Goal: Task Accomplishment & Management: Manage account settings

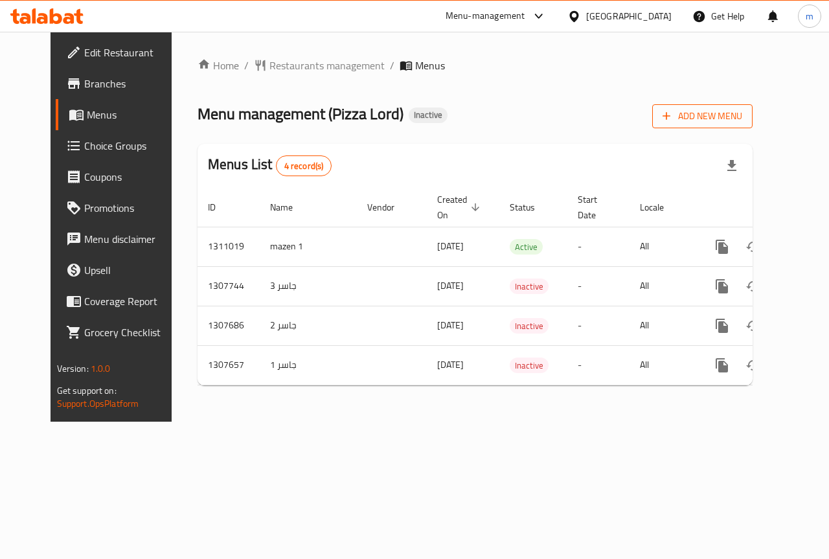
click at [753, 126] on button "Add New Menu" at bounding box center [702, 116] width 100 height 24
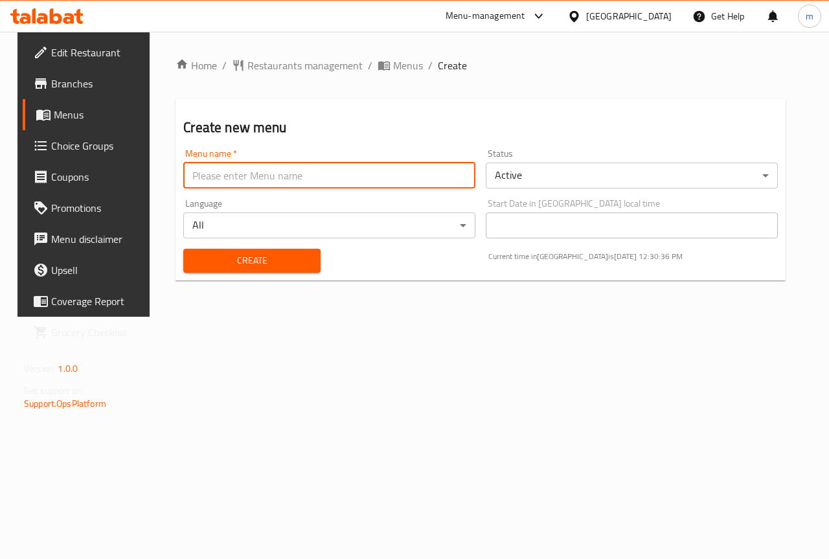
click at [350, 176] on input "text" at bounding box center [329, 176] width 292 height 26
type input "ة"
type input "mazen 2"
click at [183, 249] on button "Create" at bounding box center [251, 261] width 137 height 24
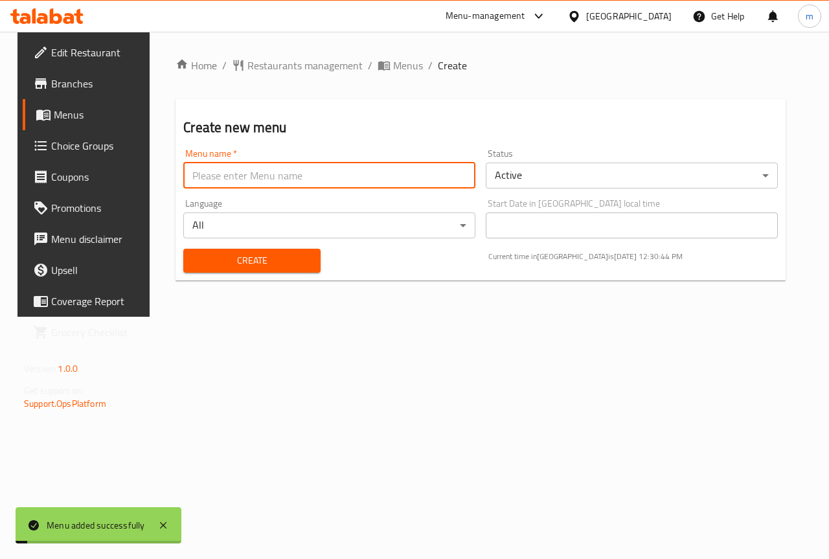
click at [297, 258] on span "Create" at bounding box center [252, 261] width 116 height 16
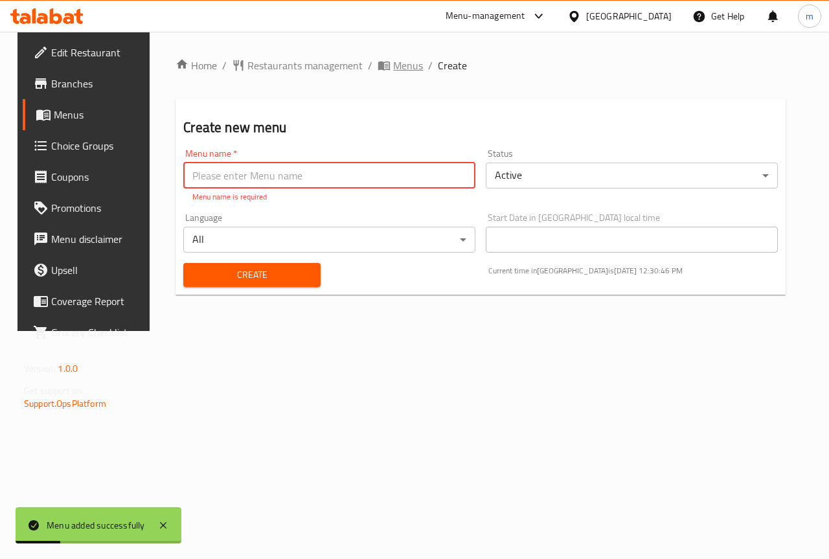
click at [398, 69] on span "Menus" at bounding box center [408, 66] width 30 height 16
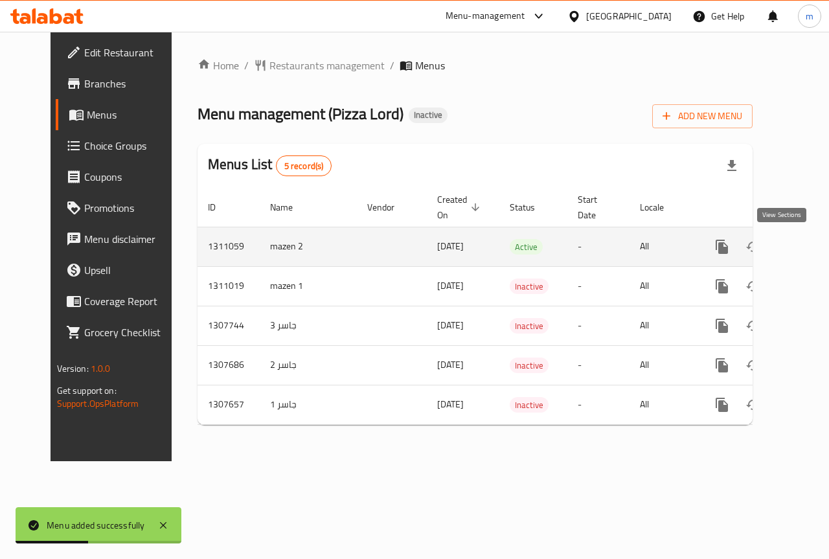
click at [808, 249] on icon "enhanced table" at bounding box center [816, 247] width 16 height 16
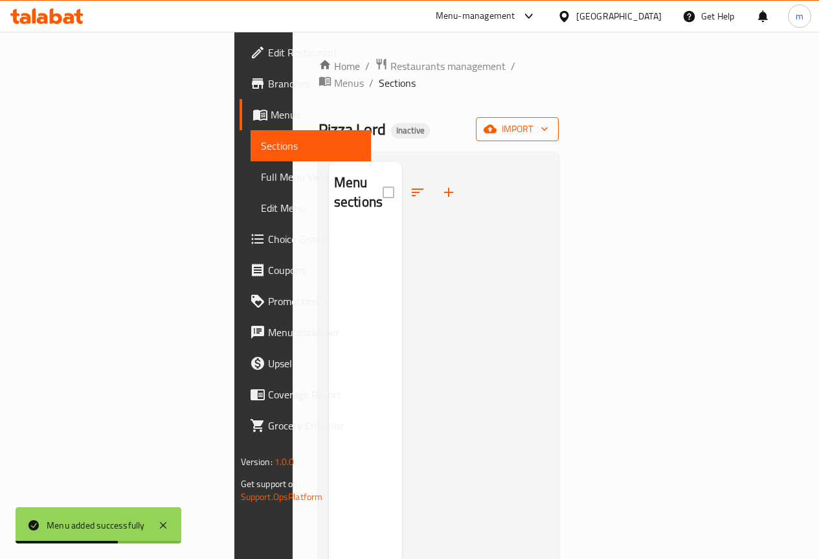
click at [549, 121] on span "import" at bounding box center [518, 129] width 62 height 16
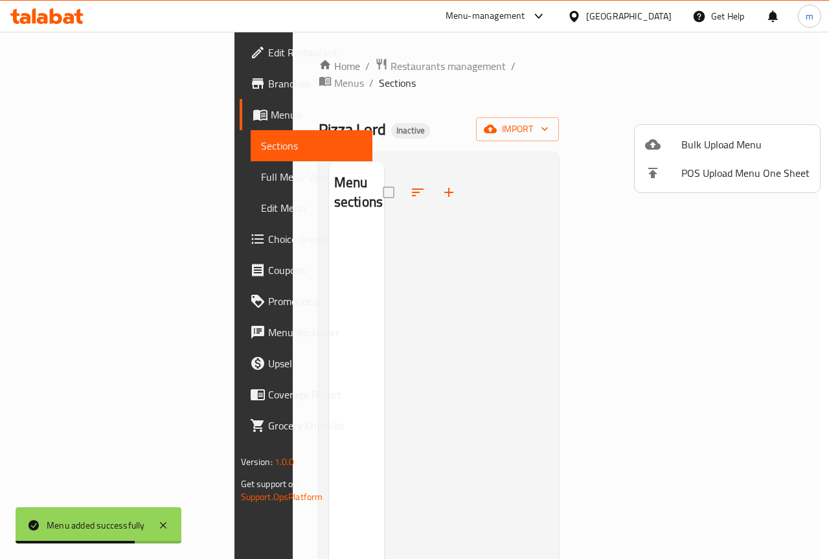
click at [696, 138] on span "Bulk Upload Menu" at bounding box center [746, 145] width 128 height 16
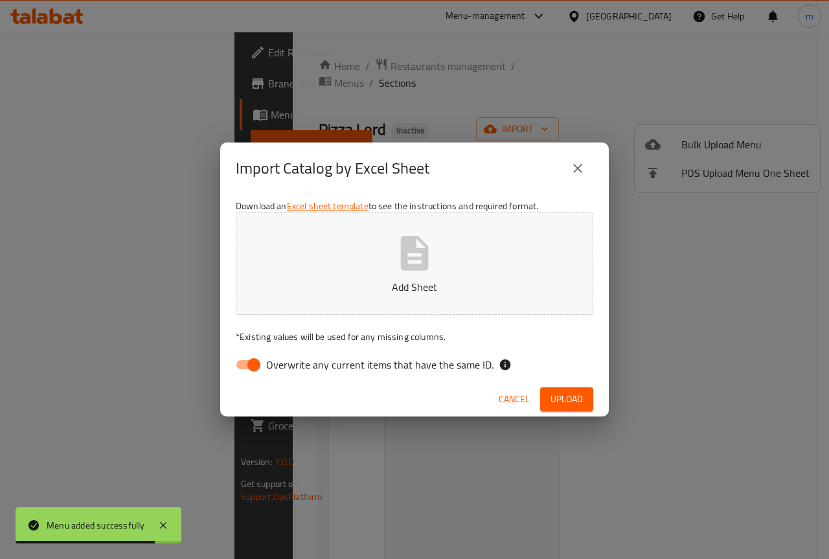
click at [256, 365] on input "Overwrite any current items that have the same ID." at bounding box center [254, 364] width 74 height 25
checkbox input "false"
click at [473, 281] on p "Add Sheet" at bounding box center [414, 287] width 317 height 16
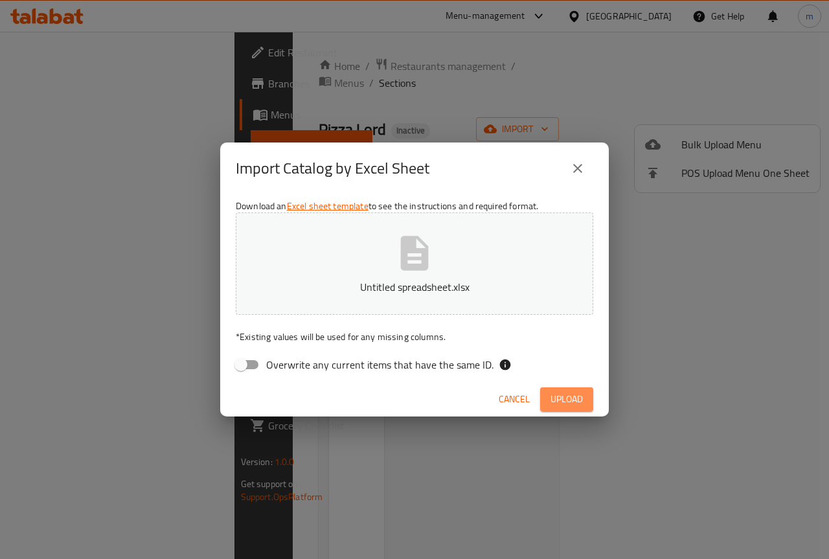
click at [562, 395] on span "Upload" at bounding box center [567, 399] width 32 height 16
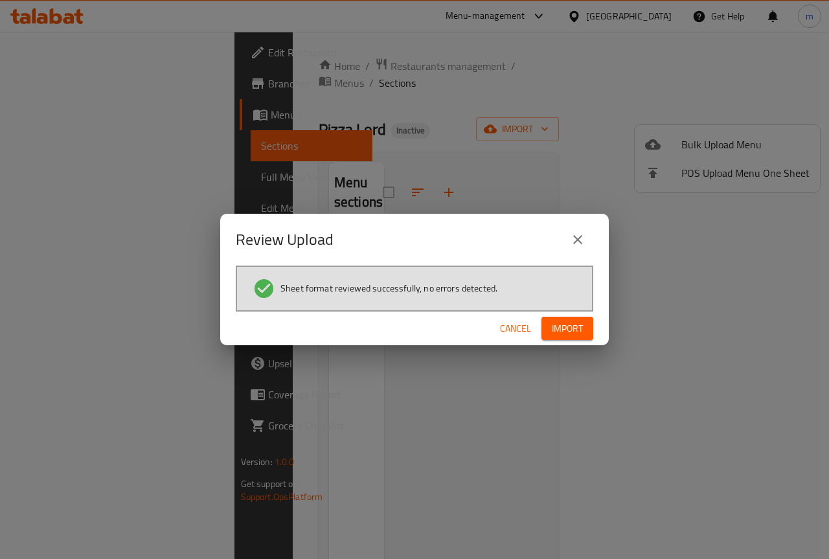
click at [561, 326] on span "Import" at bounding box center [567, 329] width 31 height 16
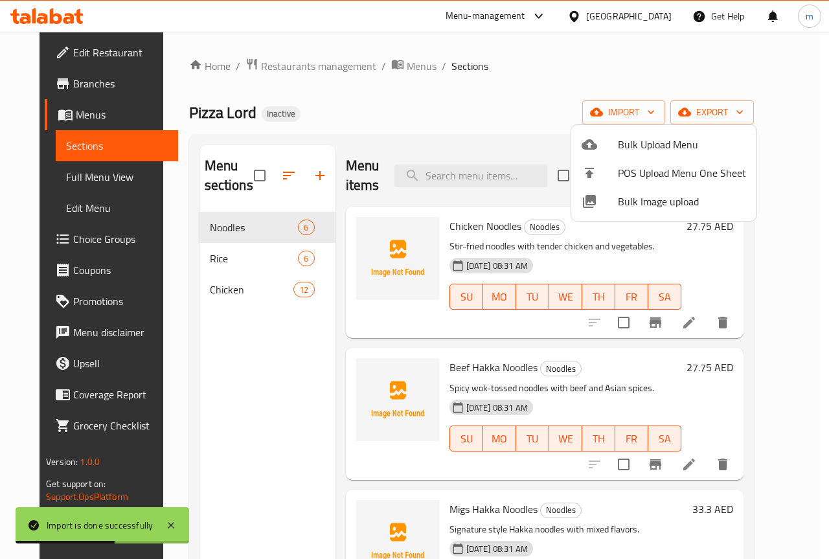
click at [260, 363] on div at bounding box center [414, 279] width 829 height 559
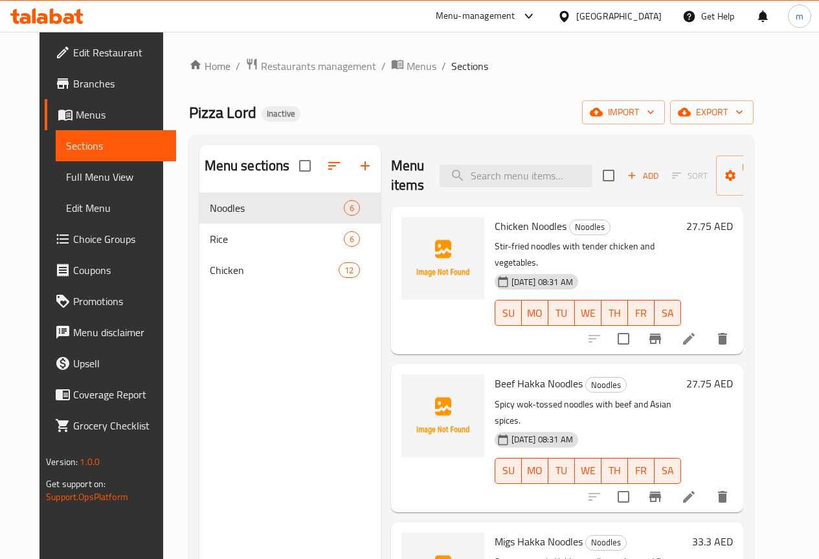
click at [68, 183] on span "Full Menu View" at bounding box center [116, 177] width 100 height 16
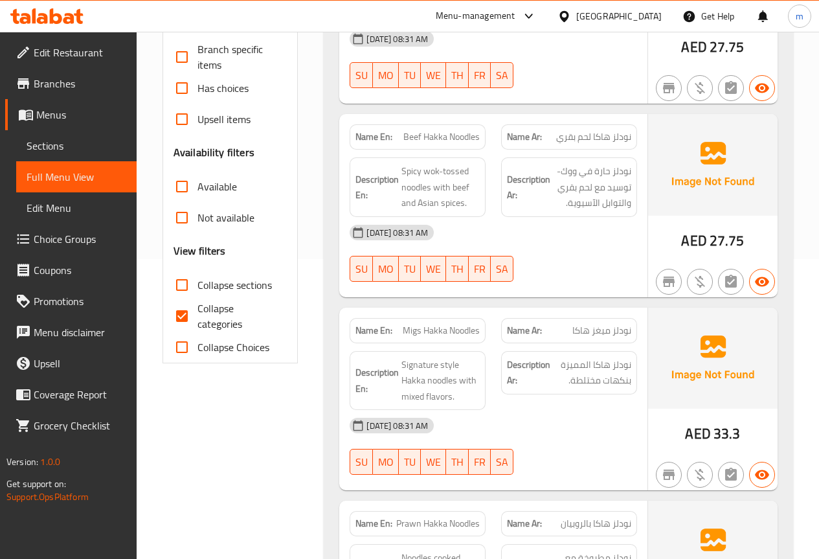
scroll to position [324, 0]
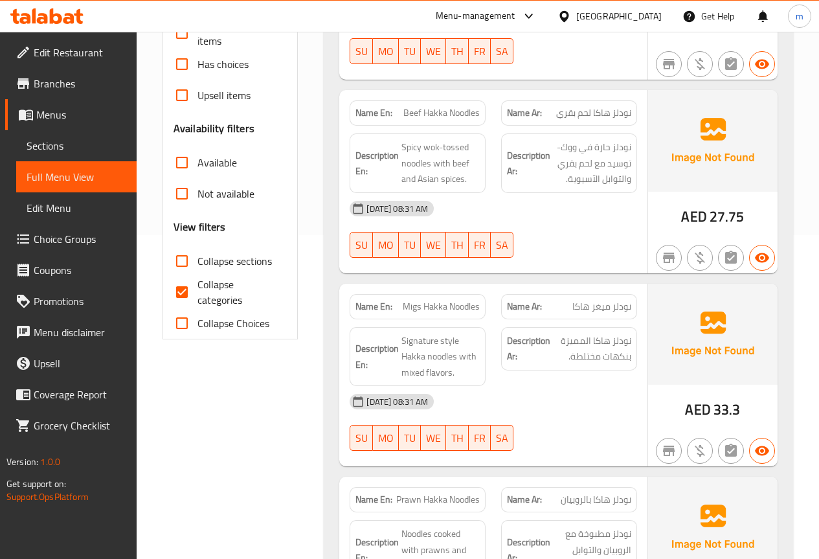
click at [185, 290] on input "Collapse categories" at bounding box center [181, 292] width 31 height 31
checkbox input "false"
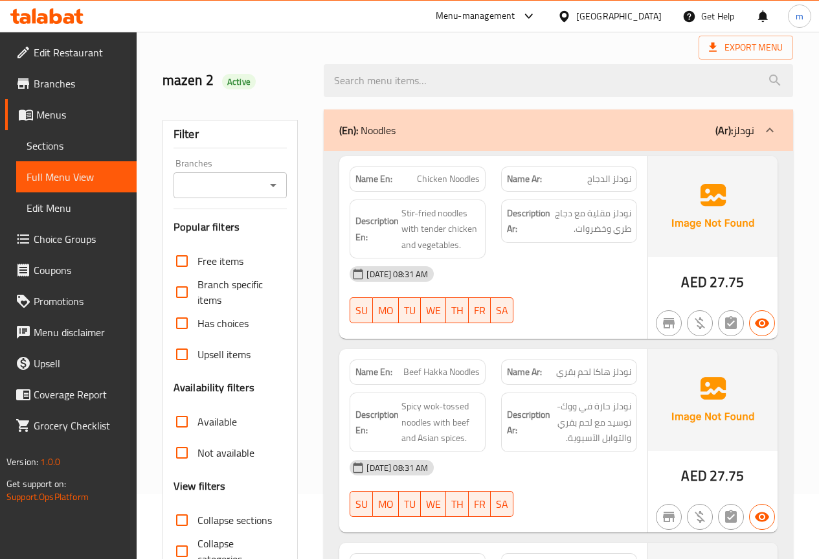
scroll to position [130, 0]
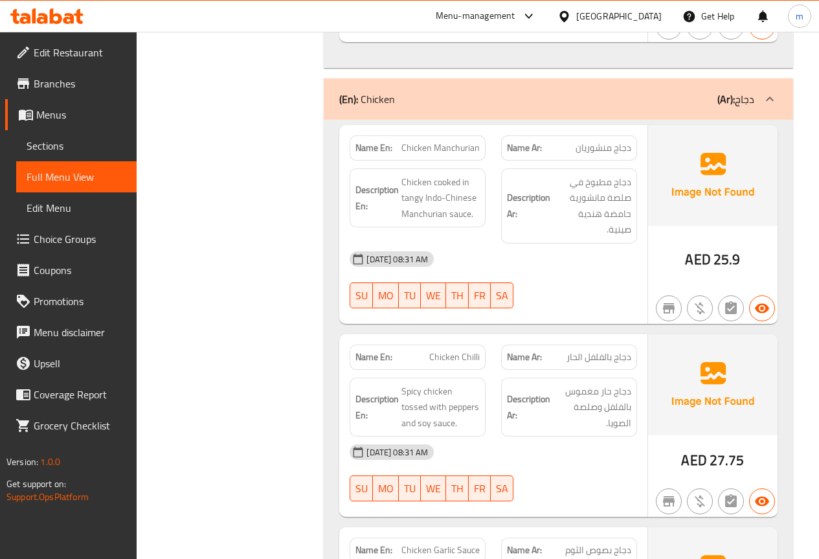
drag, startPoint x: 192, startPoint y: 206, endPoint x: 222, endPoint y: 120, distance: 91.0
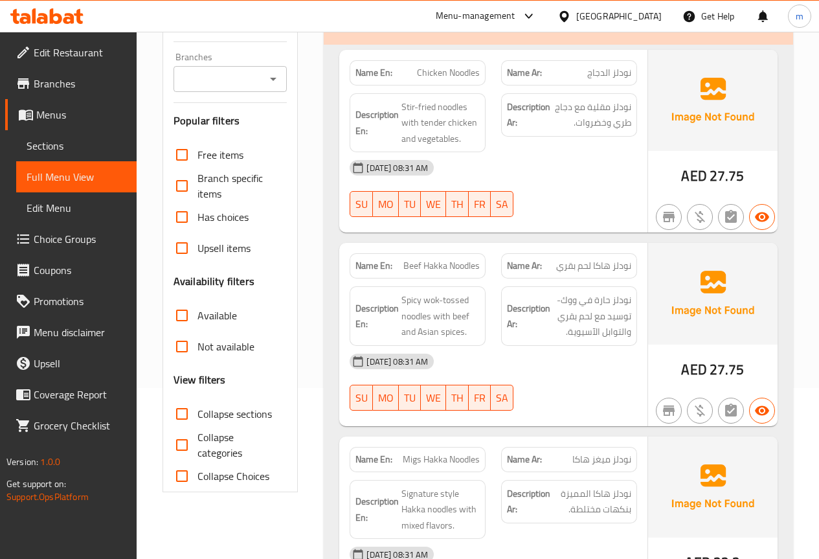
scroll to position [194, 0]
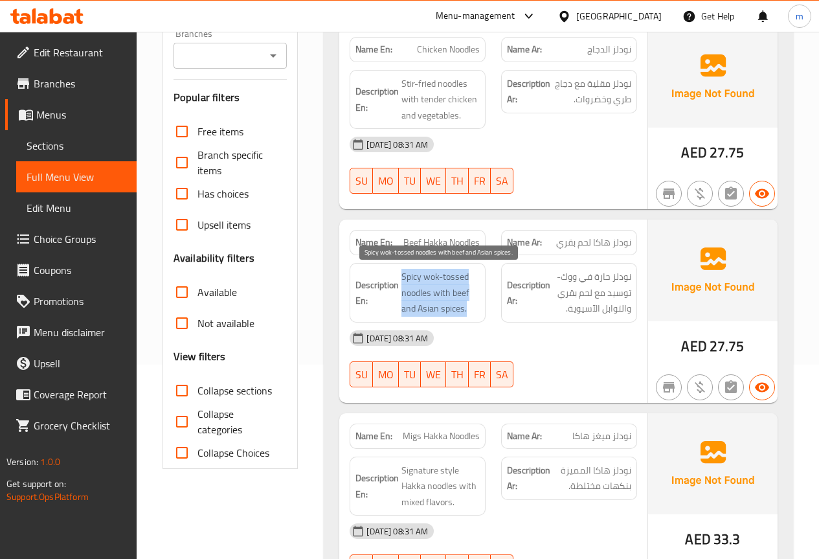
drag, startPoint x: 403, startPoint y: 278, endPoint x: 479, endPoint y: 315, distance: 84.6
click at [479, 315] on span "Spicy wok-tossed noodles with beef and Asian spices." at bounding box center [441, 293] width 78 height 48
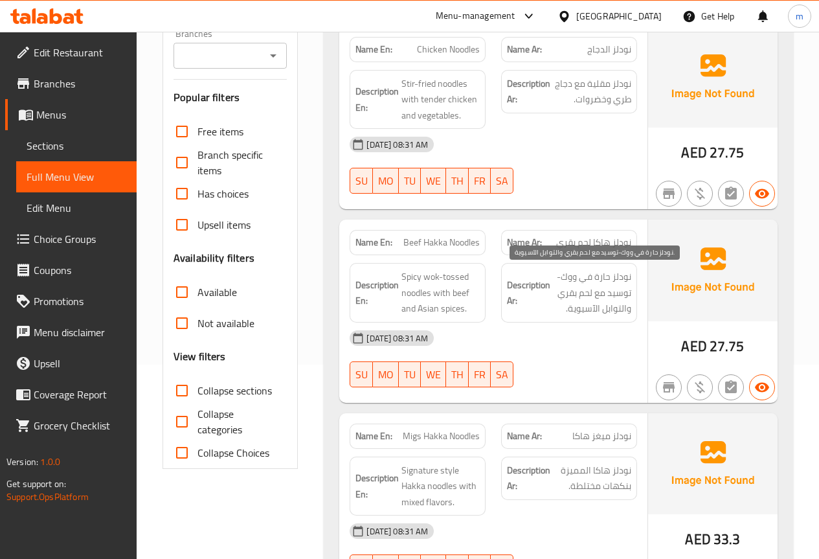
click at [610, 295] on span "نودلز حارة في ووك-توسيد مع لحم بقري والتوابل الآسيوية." at bounding box center [592, 293] width 78 height 48
click at [607, 293] on span "نودلز حارة في ووك-توسيد مع لحم بقري والتوابل الآسيوية." at bounding box center [592, 293] width 78 height 48
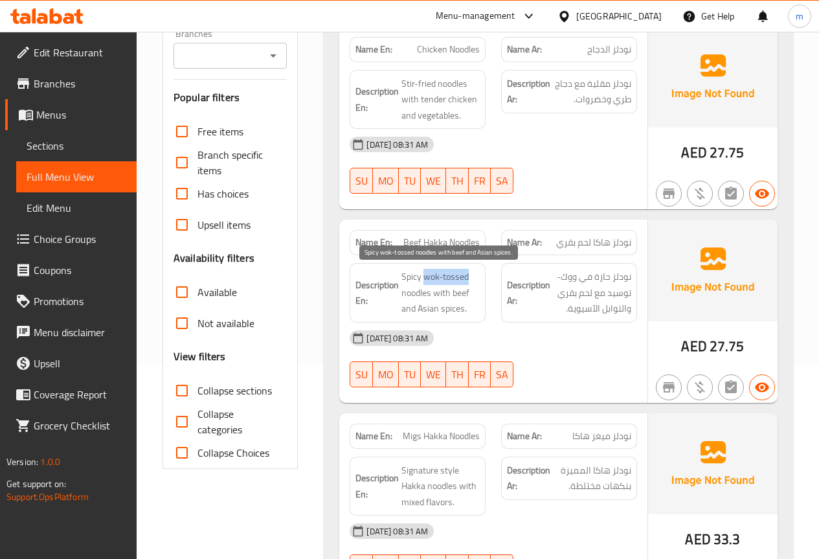
drag, startPoint x: 425, startPoint y: 277, endPoint x: 480, endPoint y: 277, distance: 55.1
click at [480, 277] on span "Spicy wok-tossed noodles with beef and Asian spices." at bounding box center [441, 293] width 78 height 48
copy span "wok-tossed"
click at [477, 307] on span "Spicy wok-tossed noodles with beef and Asian spices." at bounding box center [441, 293] width 78 height 48
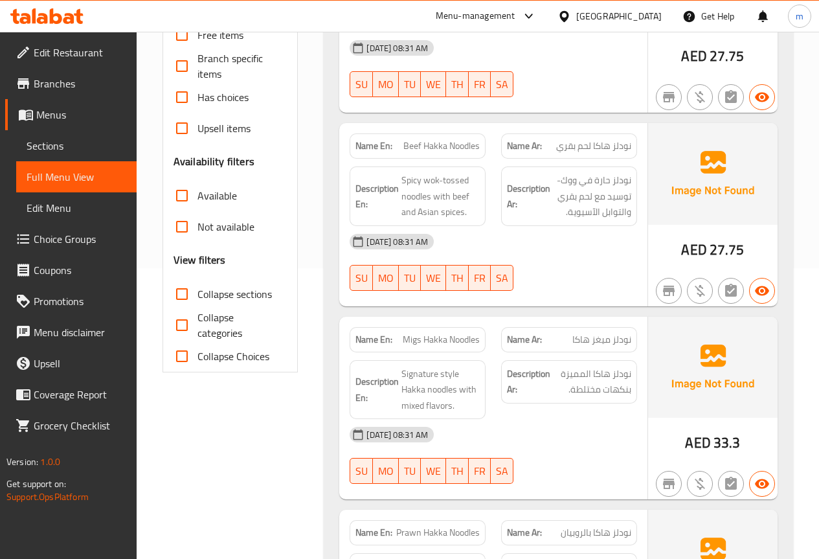
scroll to position [324, 0]
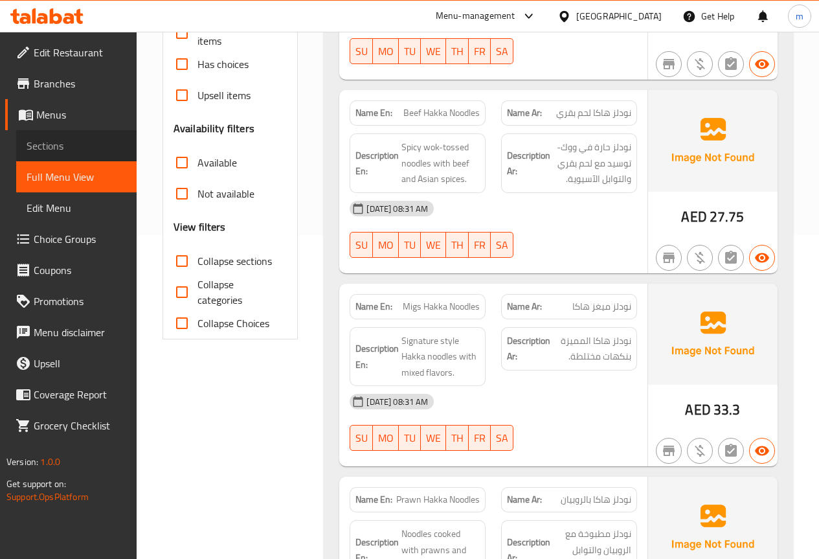
drag, startPoint x: 93, startPoint y: 145, endPoint x: 99, endPoint y: 146, distance: 6.5
click at [93, 145] on span "Sections" at bounding box center [77, 146] width 100 height 16
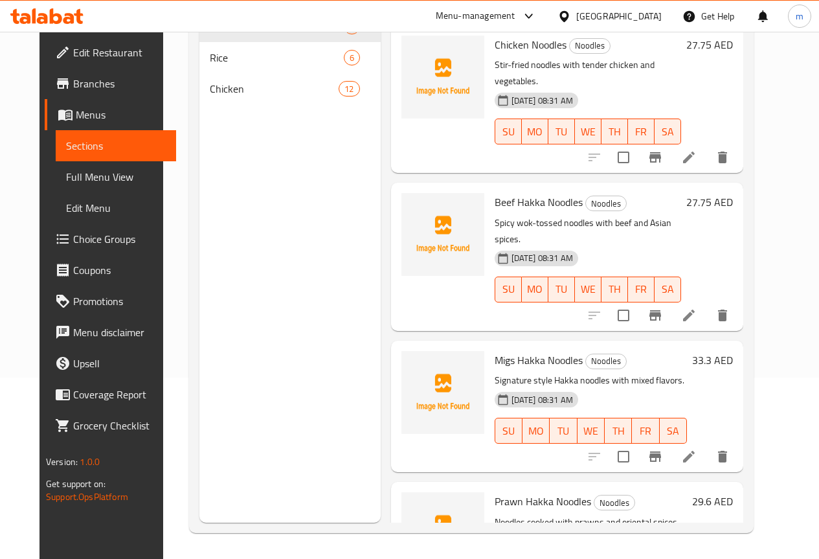
scroll to position [65, 0]
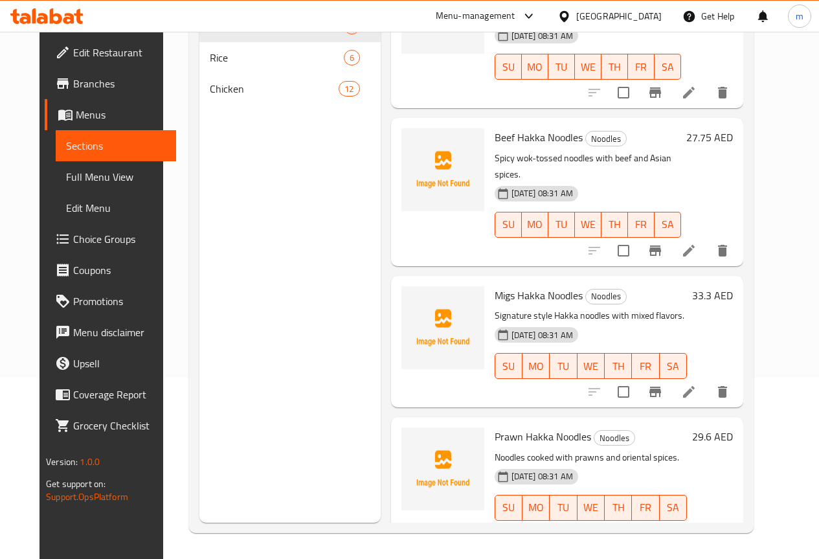
click at [697, 243] on icon at bounding box center [690, 251] width 16 height 16
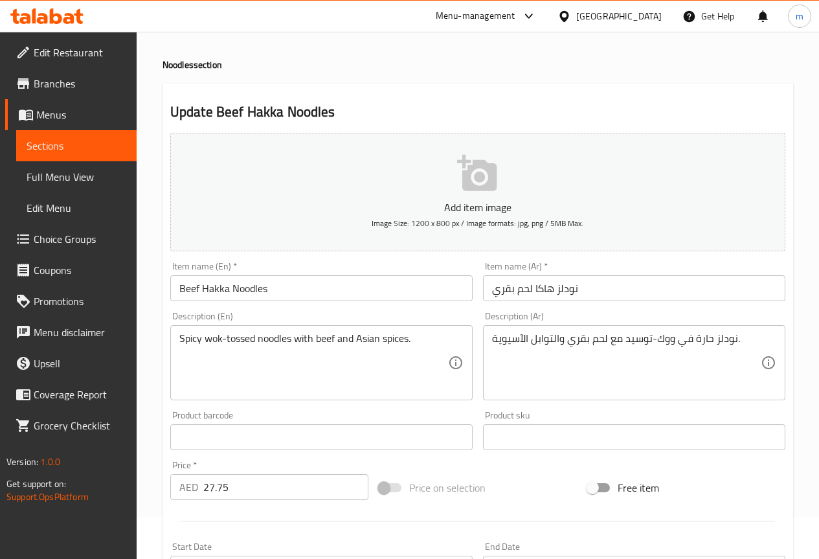
scroll to position [65, 0]
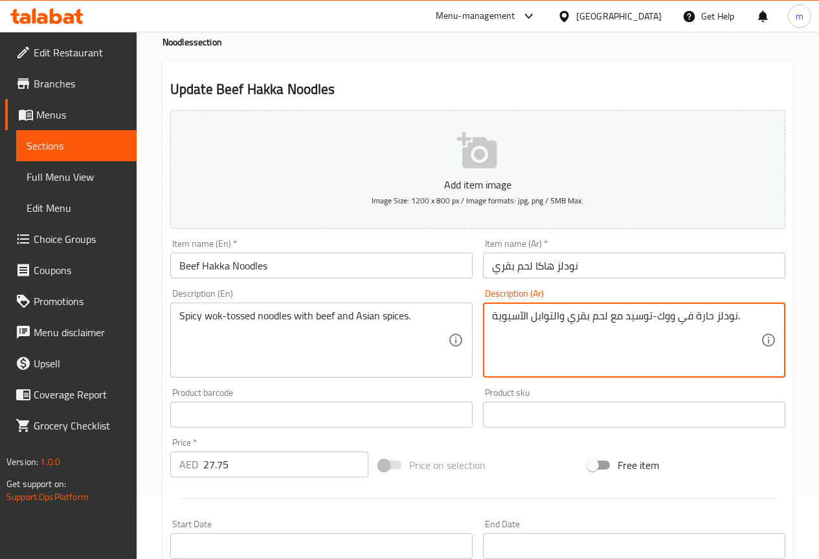
drag, startPoint x: 624, startPoint y: 317, endPoint x: 652, endPoint y: 316, distance: 27.9
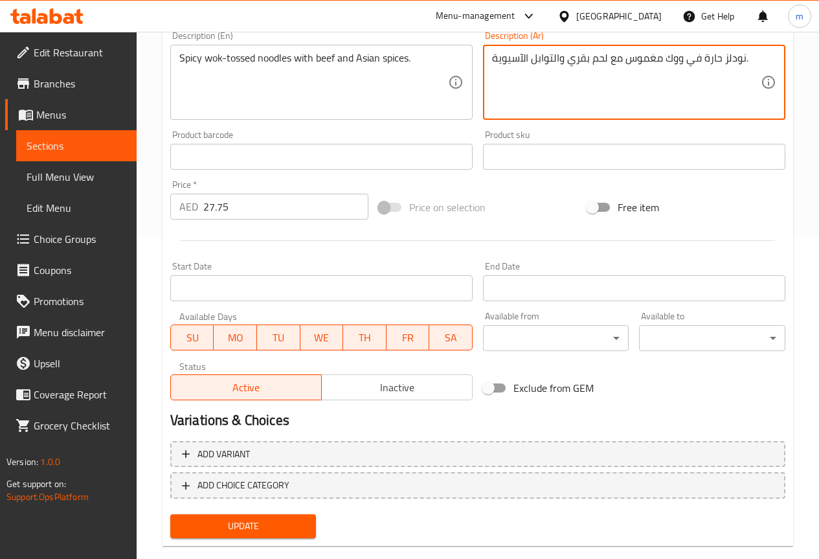
scroll to position [346, 0]
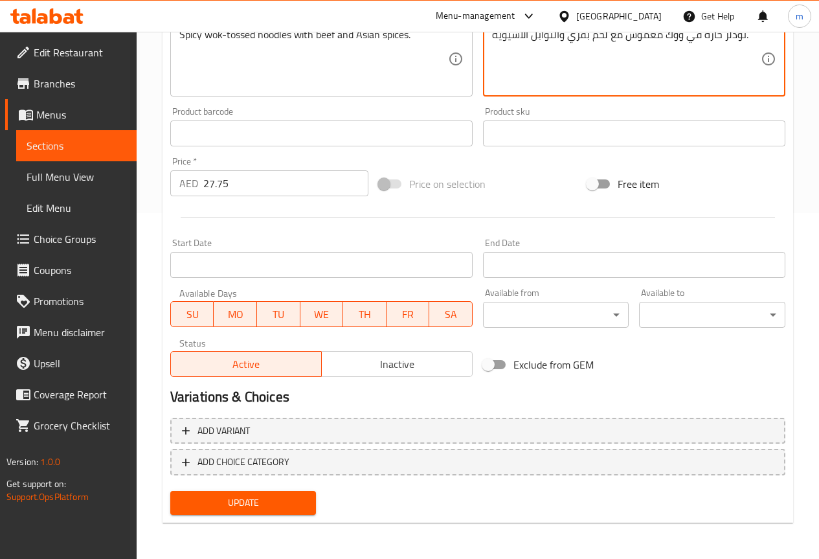
type textarea "نودلز حارة في ووك مغموس مع لحم بقري والتوابل الآسيوية."
click at [257, 509] on span "Update" at bounding box center [244, 503] width 126 height 16
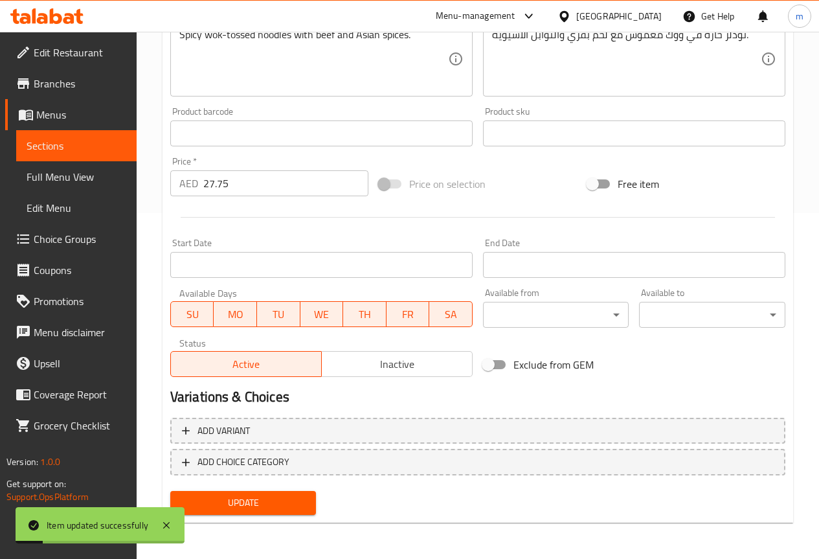
click at [93, 169] on span "Full Menu View" at bounding box center [77, 177] width 100 height 16
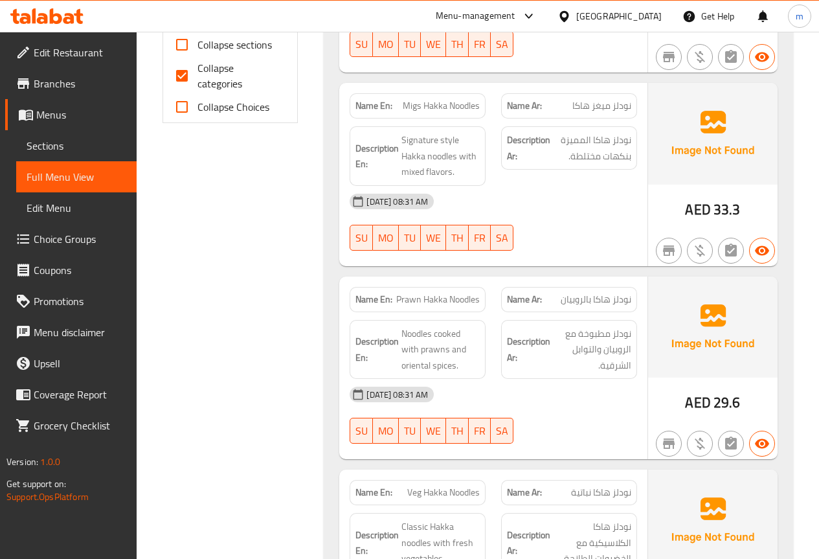
scroll to position [411, 0]
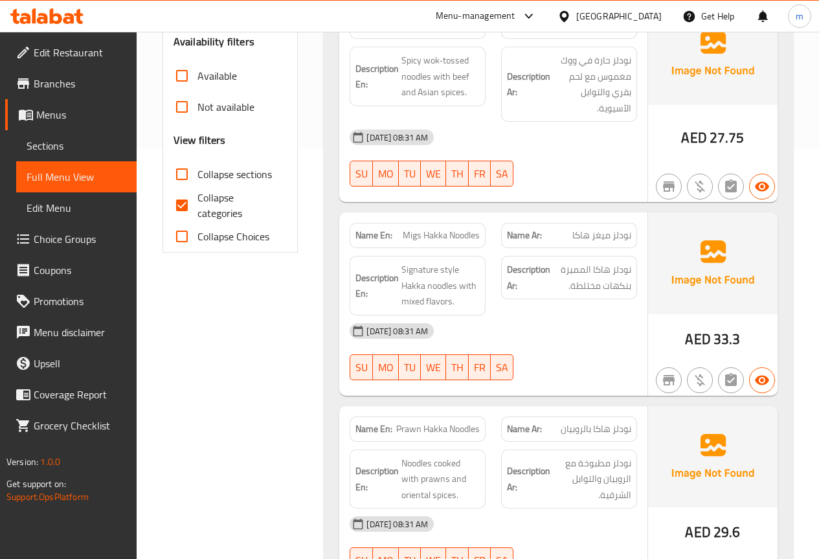
click at [189, 206] on input "Collapse categories" at bounding box center [181, 205] width 31 height 31
checkbox input "false"
click at [86, 143] on span "Sections" at bounding box center [77, 146] width 100 height 16
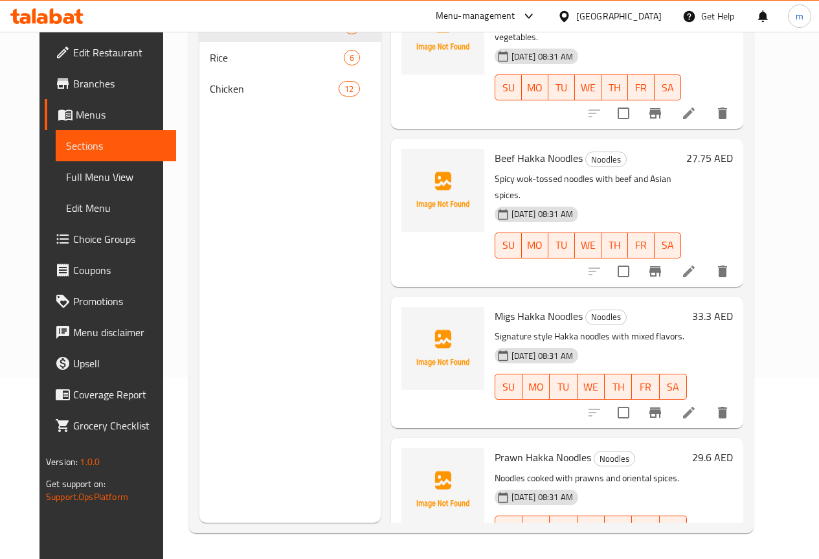
scroll to position [130, 0]
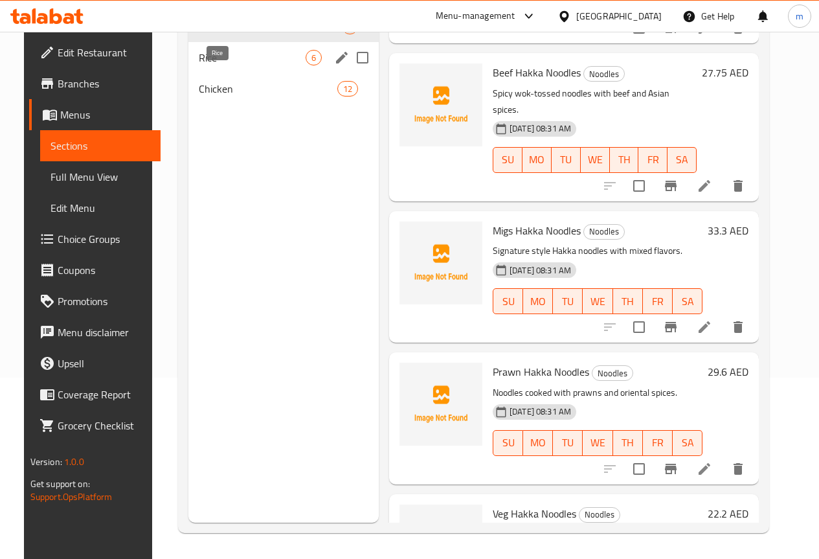
click at [236, 65] on span "Rice" at bounding box center [252, 58] width 107 height 16
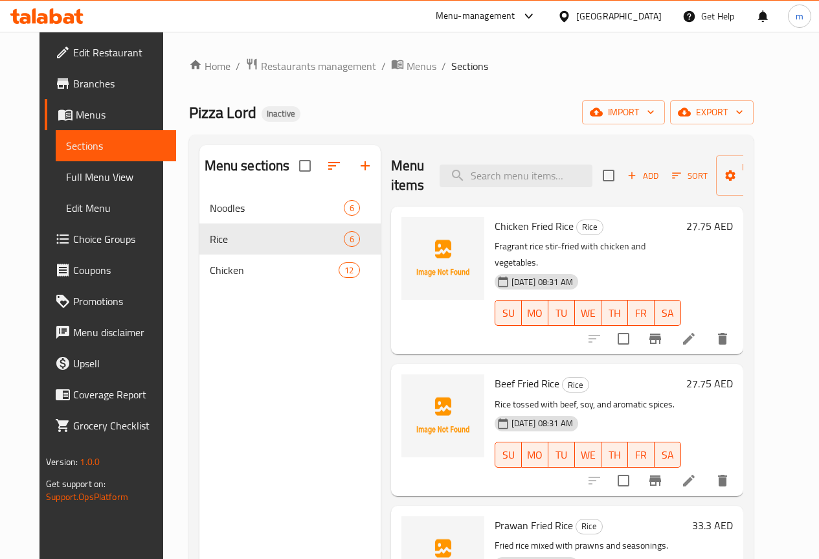
scroll to position [65, 0]
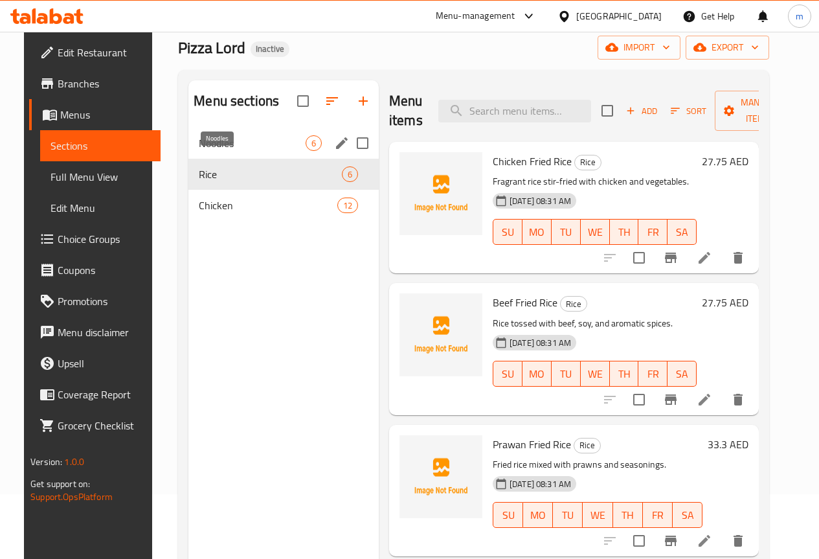
click at [246, 151] on span "Noodles" at bounding box center [252, 143] width 107 height 16
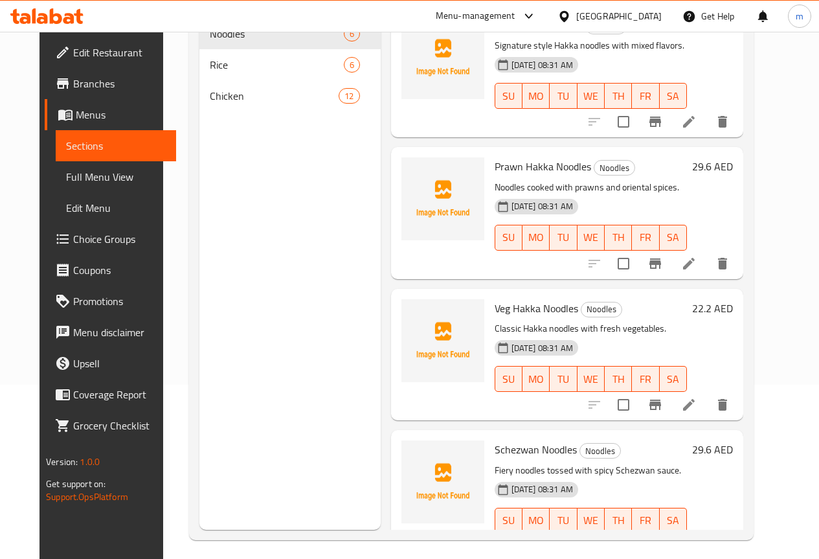
scroll to position [181, 0]
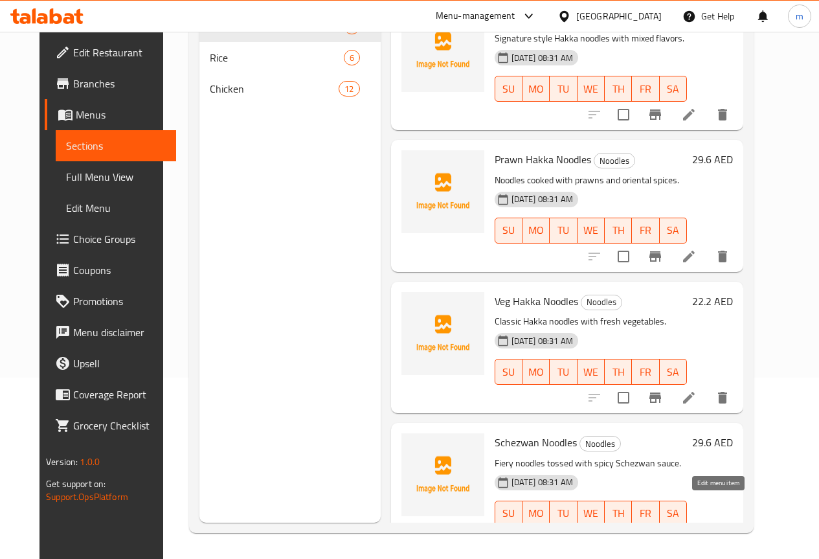
click at [695, 534] on icon at bounding box center [689, 540] width 12 height 12
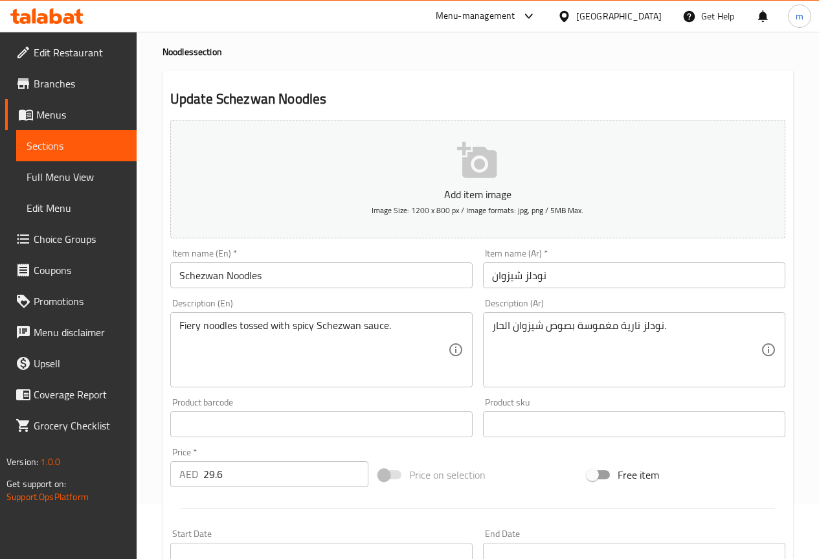
scroll to position [130, 0]
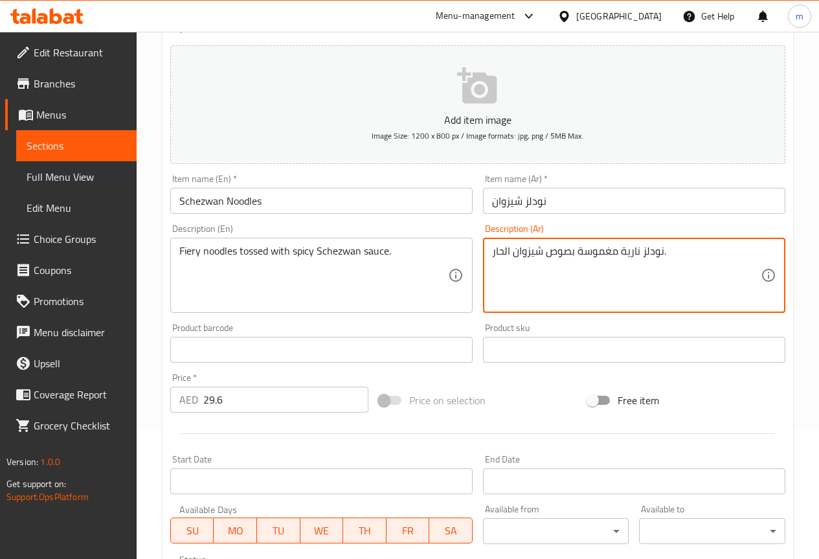
drag, startPoint x: 619, startPoint y: 251, endPoint x: 641, endPoint y: 252, distance: 22.0
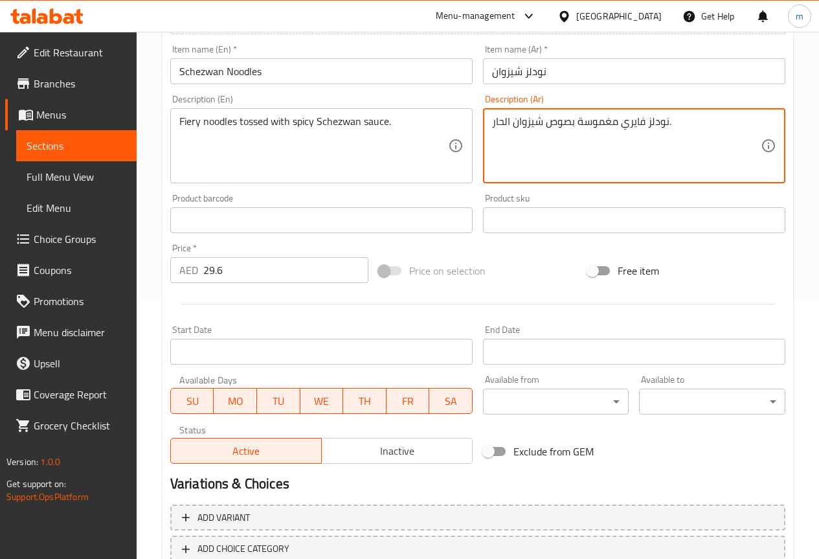
scroll to position [346, 0]
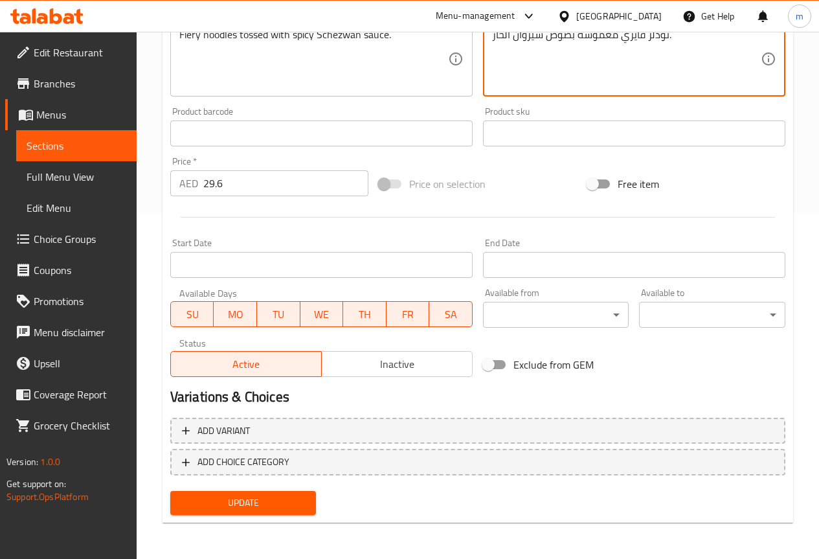
type textarea "نودلز فايري مغموسة بصوص شيزوان الحار."
click at [293, 498] on span "Update" at bounding box center [244, 503] width 126 height 16
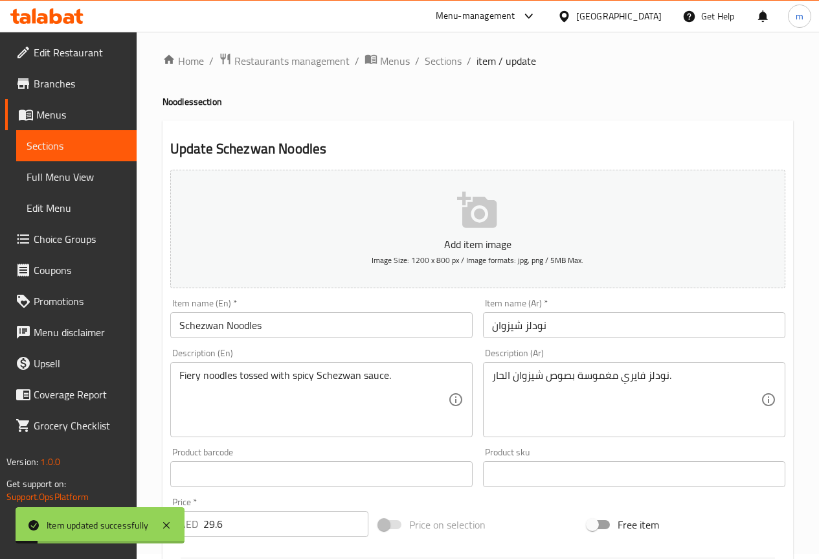
scroll to position [0, 0]
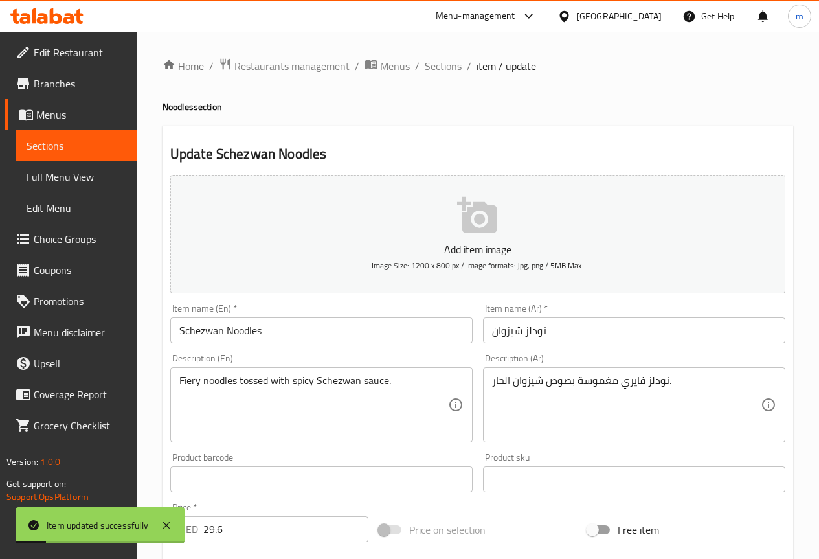
click at [437, 71] on span "Sections" at bounding box center [443, 66] width 37 height 16
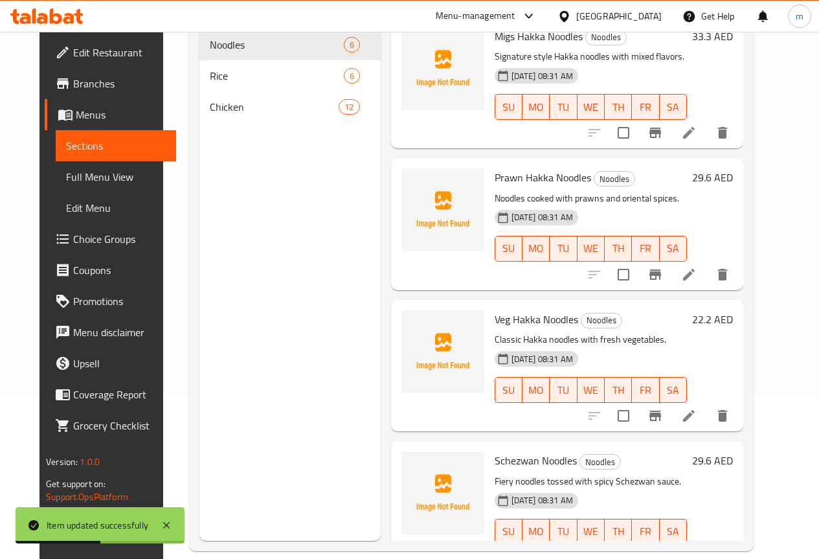
scroll to position [181, 0]
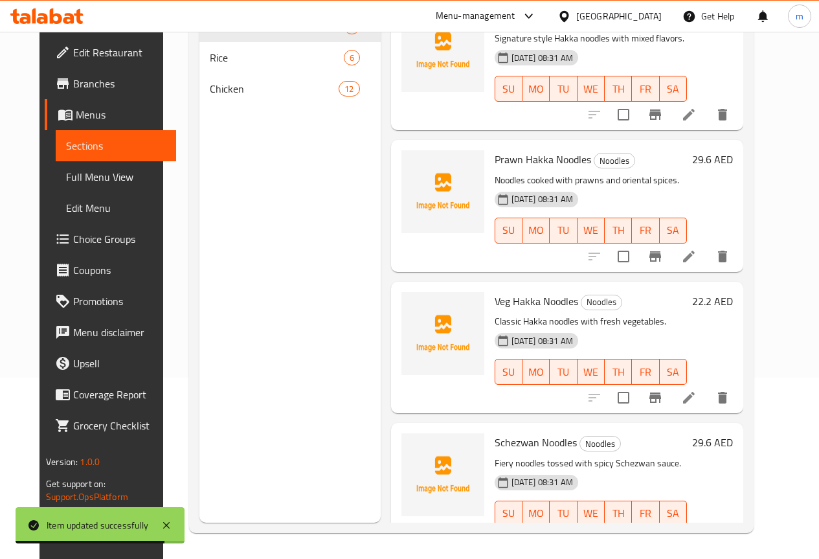
click at [707, 528] on li at bounding box center [689, 539] width 36 height 23
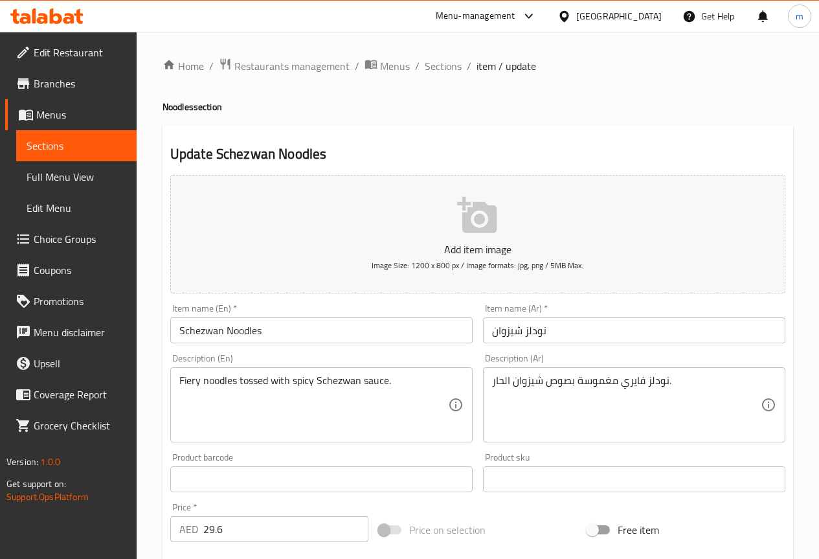
click at [58, 175] on span "Full Menu View" at bounding box center [77, 177] width 100 height 16
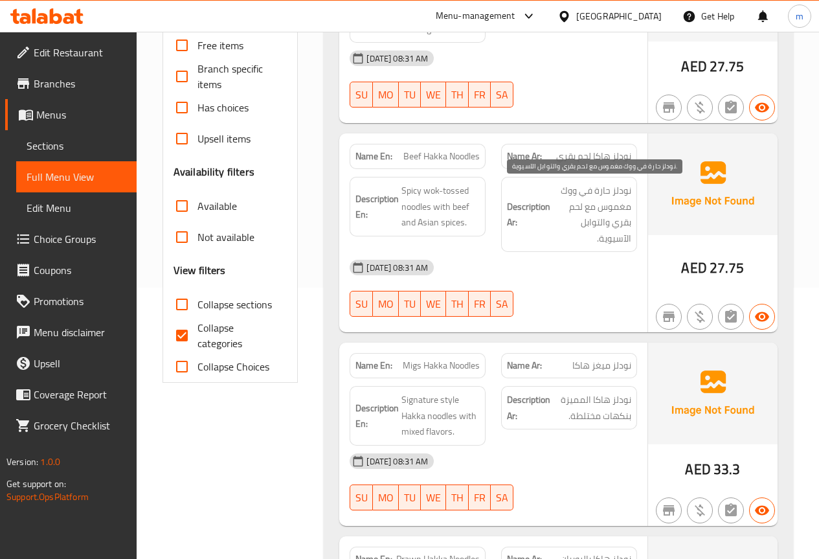
scroll to position [453, 0]
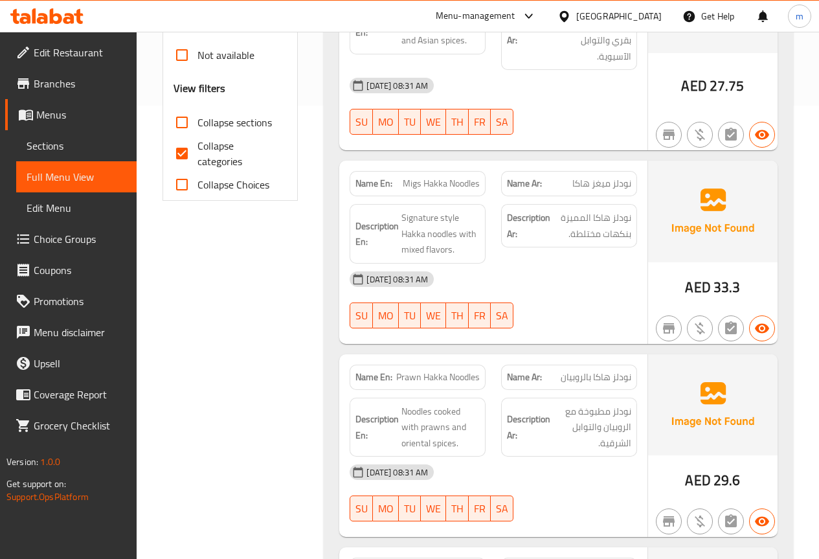
click at [183, 150] on input "Collapse categories" at bounding box center [181, 153] width 31 height 31
checkbox input "false"
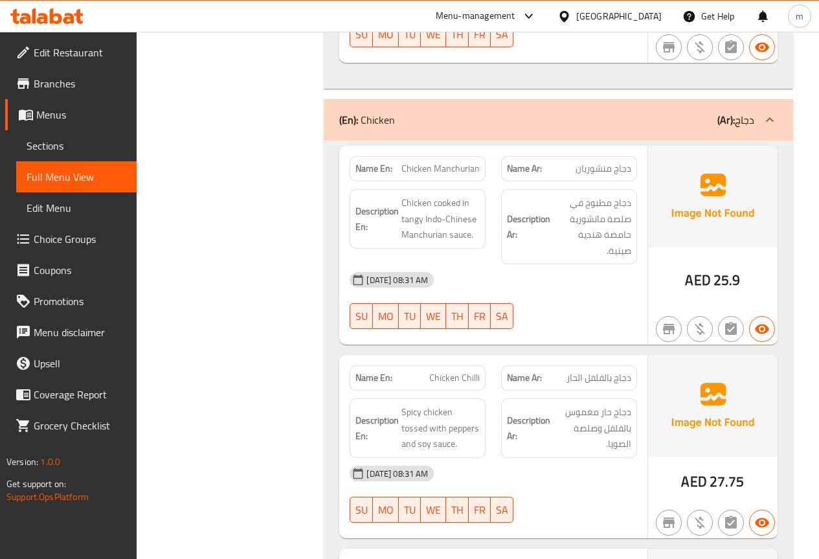
scroll to position [2591, 0]
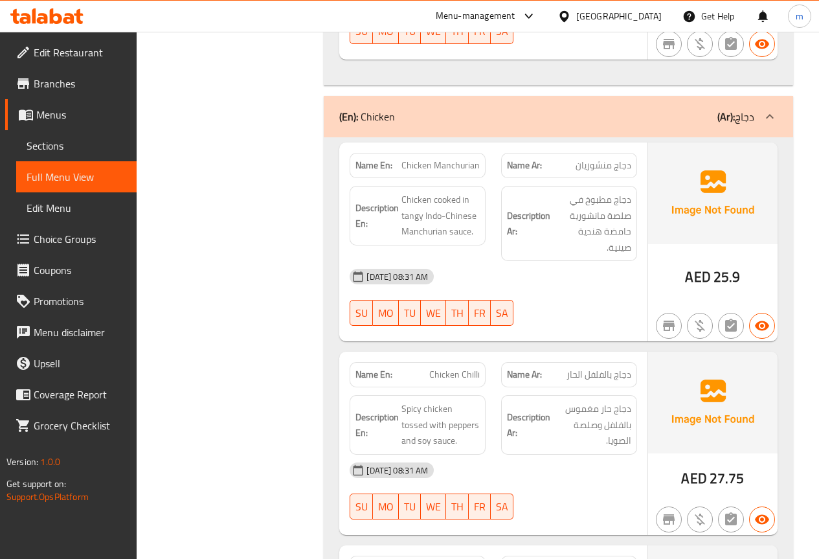
click at [91, 148] on span "Sections" at bounding box center [77, 146] width 100 height 16
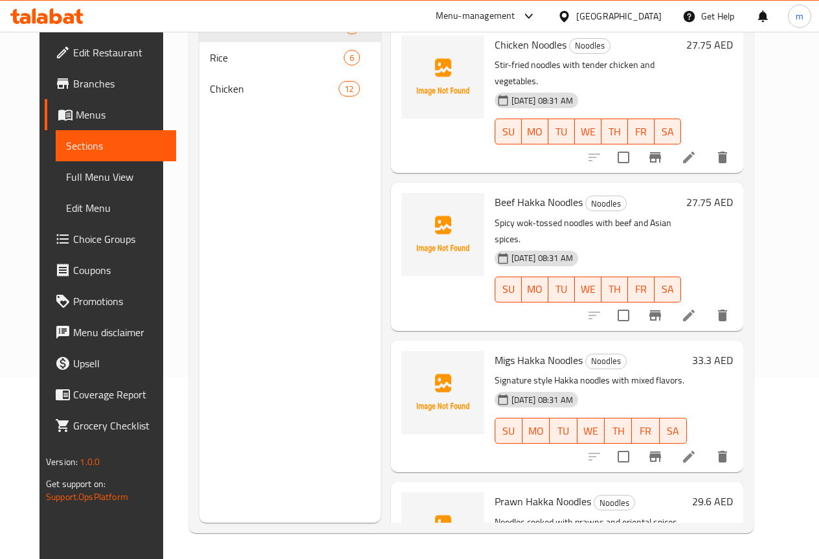
scroll to position [181, 0]
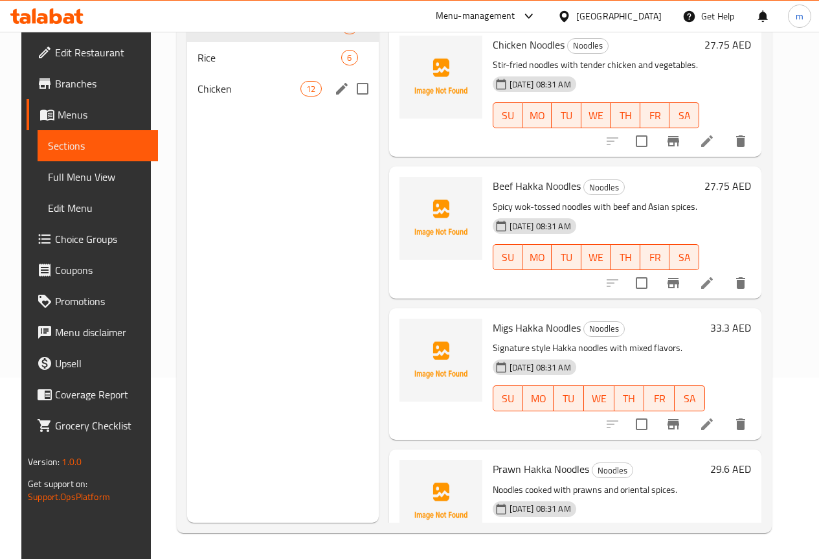
click at [225, 97] on span "Chicken" at bounding box center [249, 89] width 103 height 16
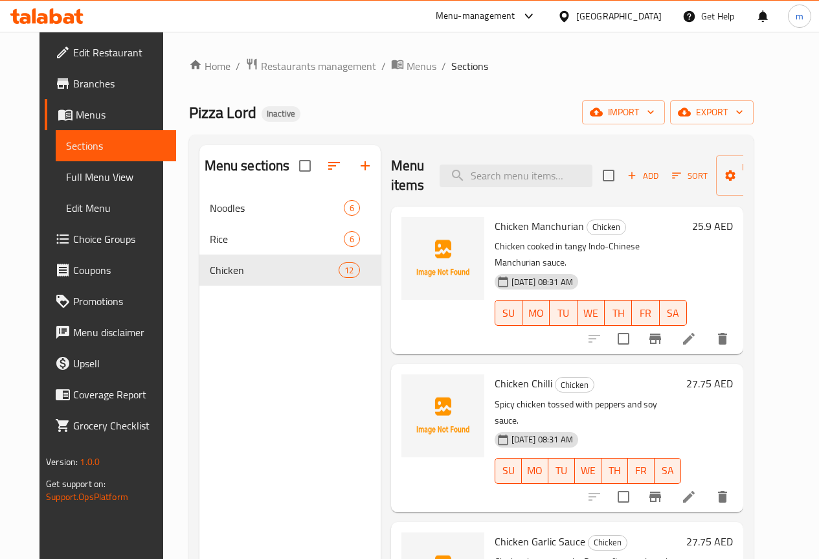
click at [707, 327] on li at bounding box center [689, 338] width 36 height 23
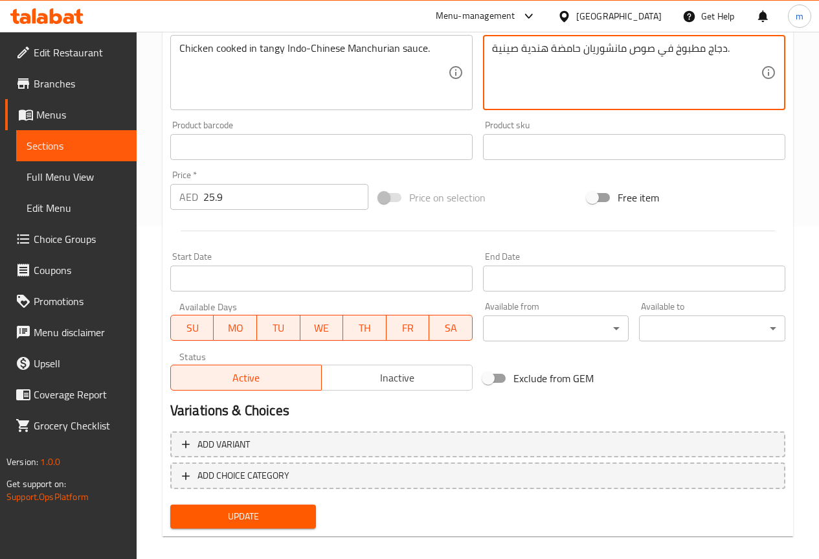
scroll to position [346, 0]
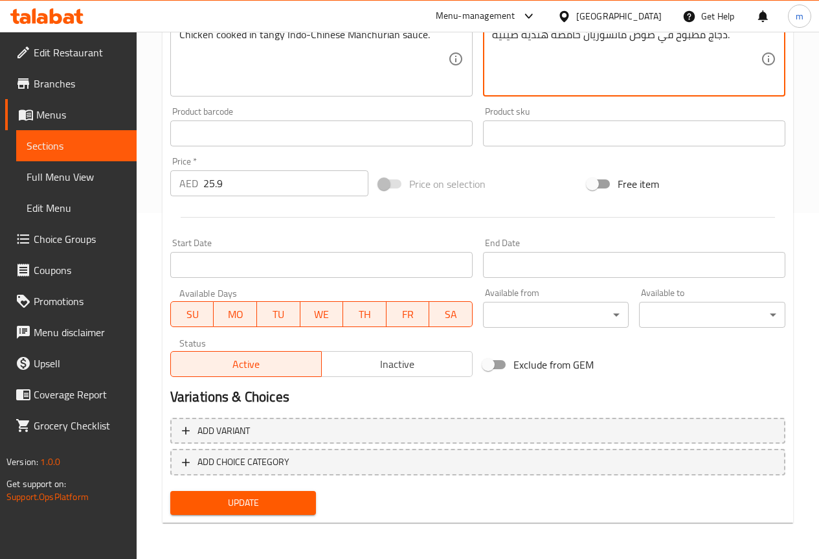
type textarea "دجاج مطبوخ في صوص مانشوريان حامضة هندية صينية."
click at [266, 498] on span "Update" at bounding box center [244, 503] width 126 height 16
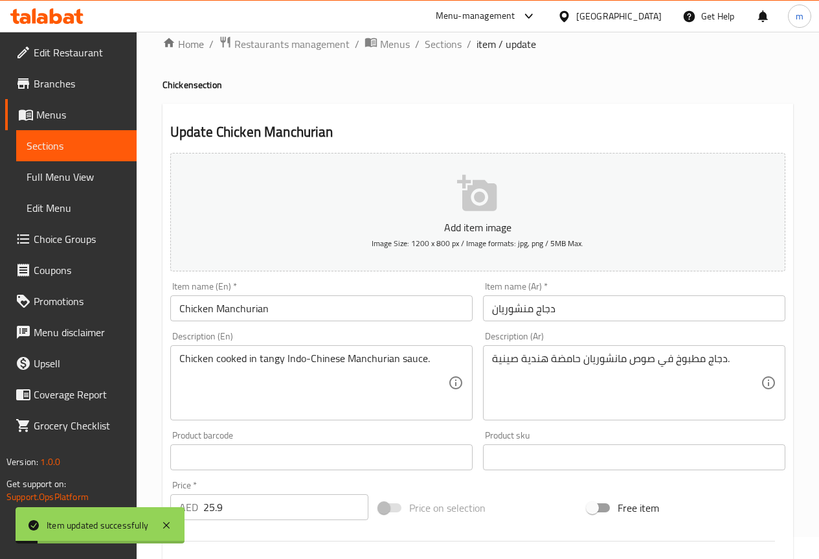
scroll to position [0, 0]
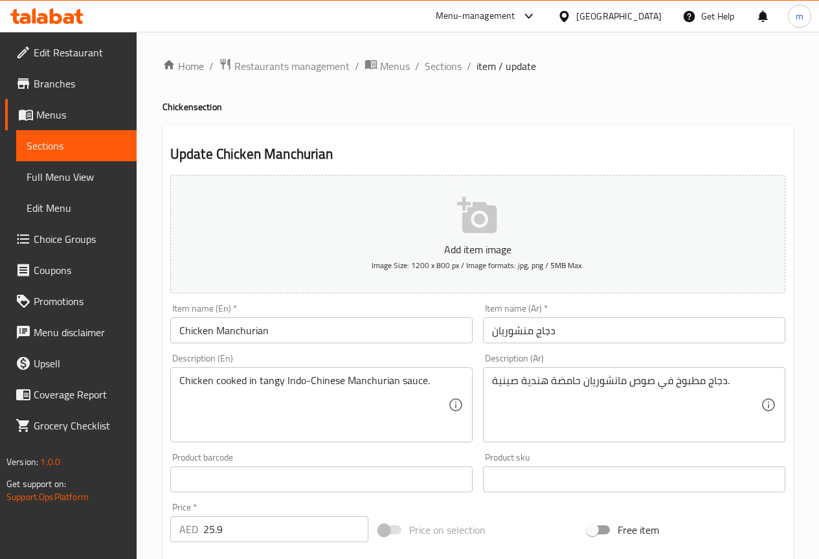
click at [67, 174] on span "Full Menu View" at bounding box center [77, 177] width 100 height 16
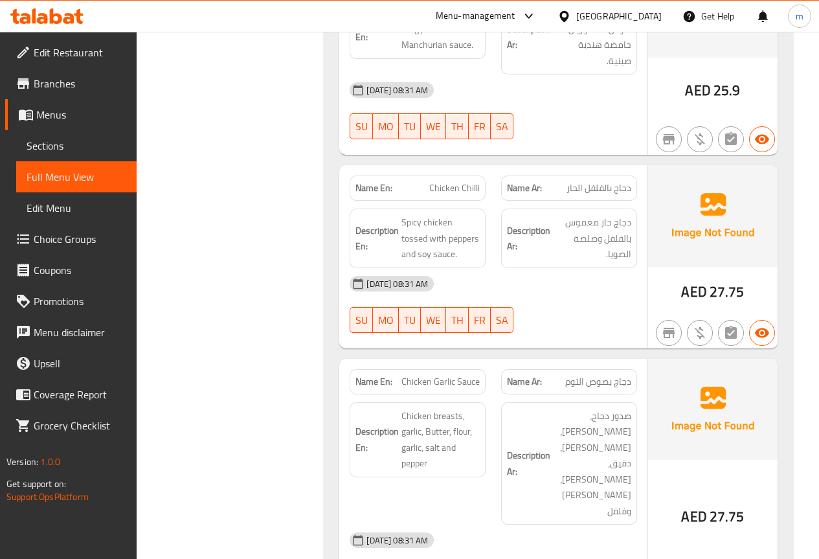
scroll to position [2786, 0]
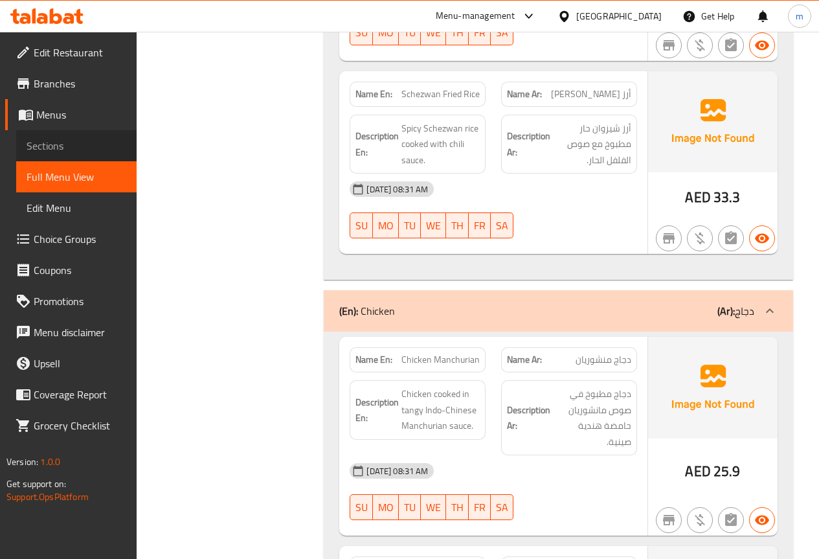
click at [33, 141] on span "Sections" at bounding box center [77, 146] width 100 height 16
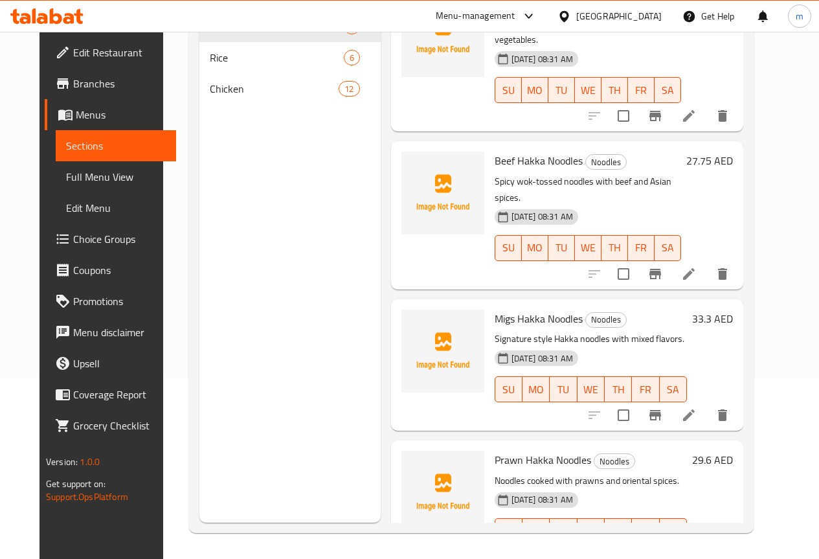
scroll to position [130, 0]
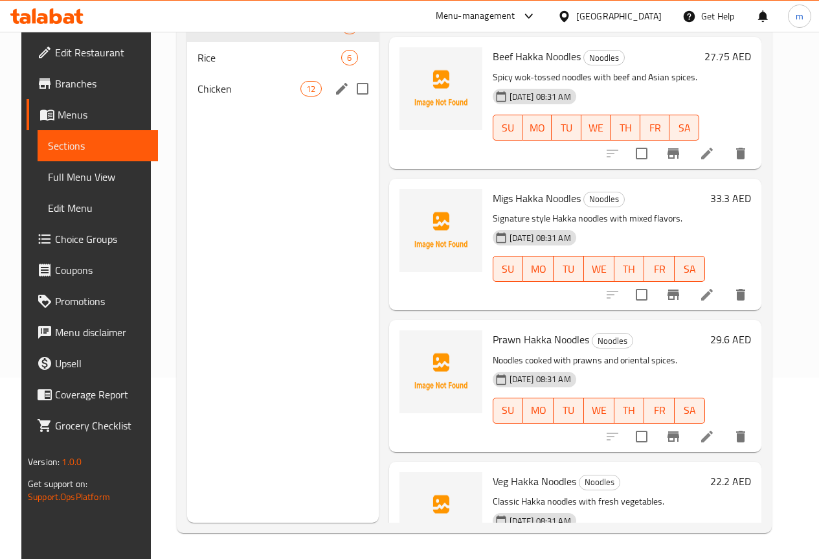
click at [272, 104] on div "Chicken 12" at bounding box center [283, 88] width 192 height 31
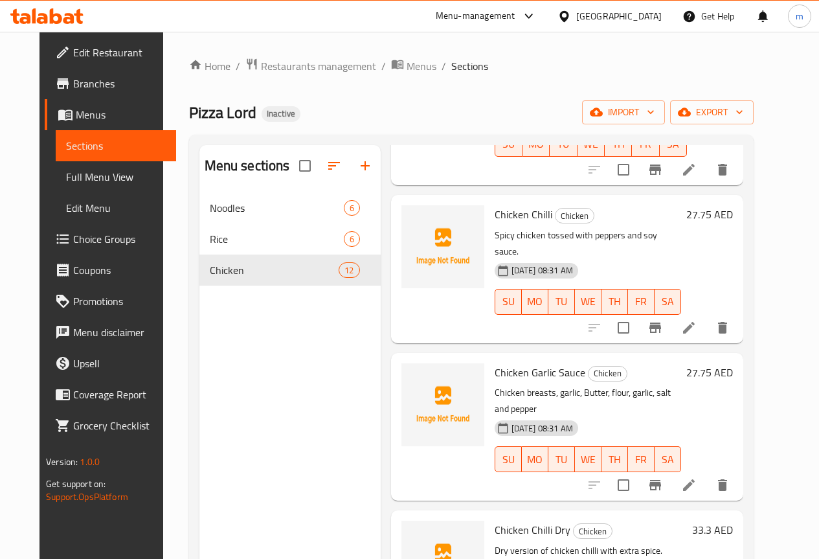
scroll to position [194, 0]
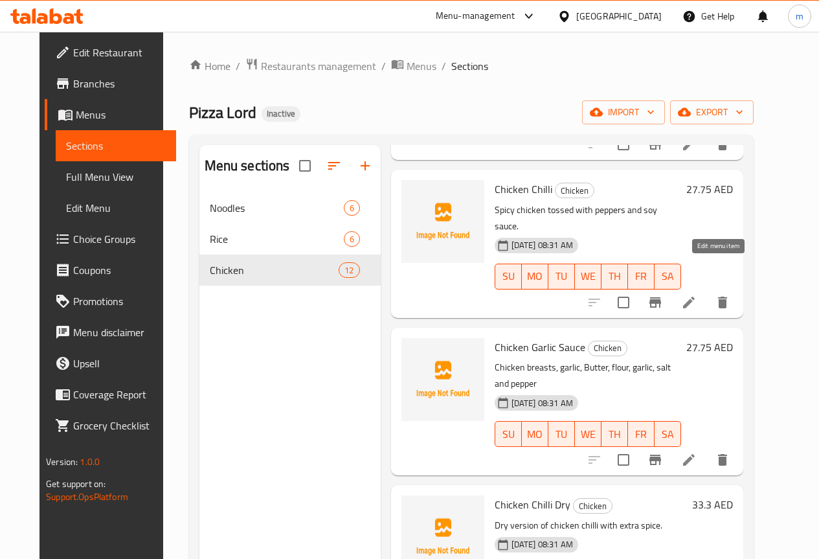
click at [697, 295] on icon at bounding box center [690, 303] width 16 height 16
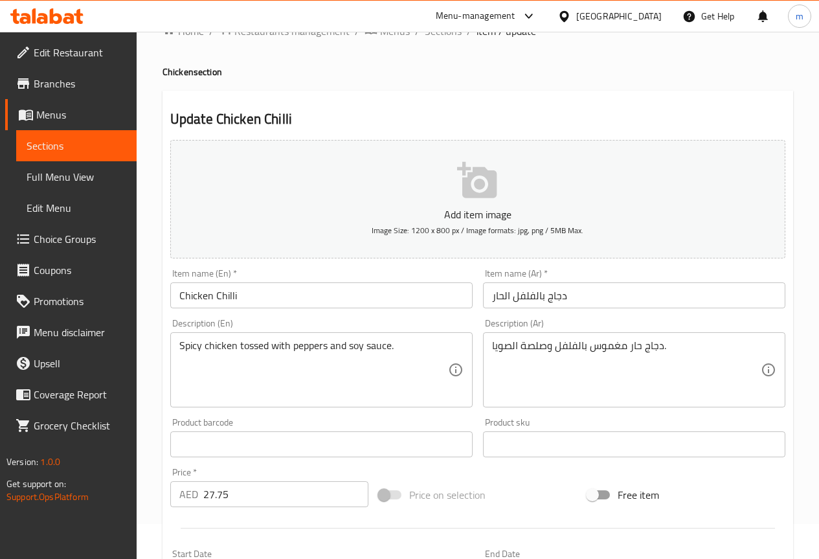
scroll to position [65, 0]
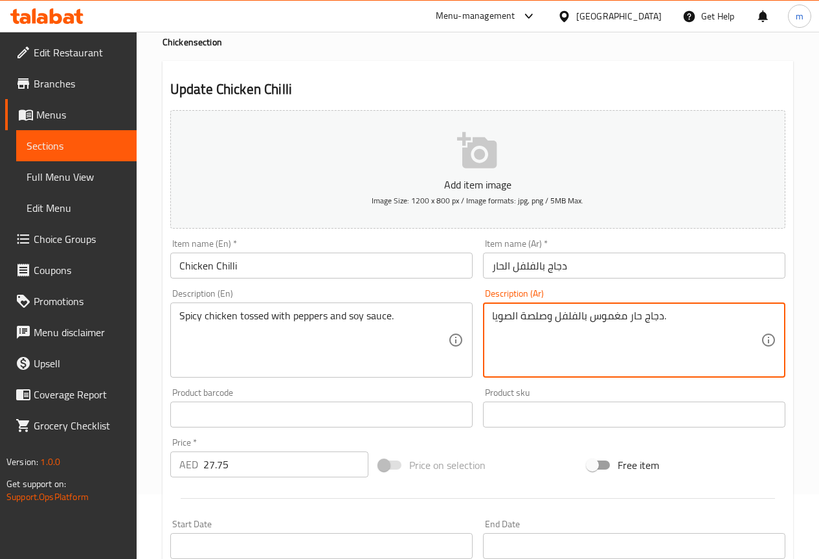
drag, startPoint x: 514, startPoint y: 310, endPoint x: 530, endPoint y: 320, distance: 18.3
click at [527, 319] on textarea "دجاج حار مغموس بالفلفل وصلصة الصويا." at bounding box center [626, 341] width 269 height 62
drag, startPoint x: 521, startPoint y: 315, endPoint x: 539, endPoint y: 318, distance: 18.3
click at [539, 318] on textarea "دجاج حار مغموس بالفلفل وصلصة الصويا." at bounding box center [626, 341] width 269 height 62
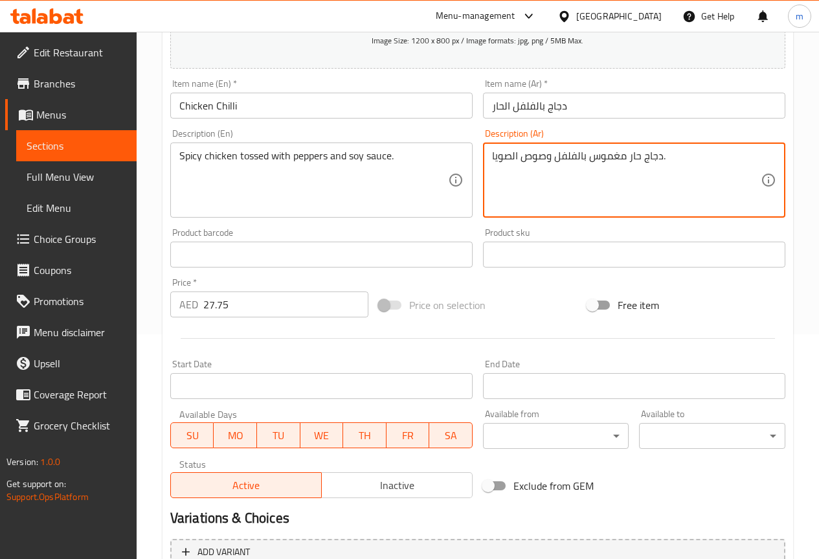
scroll to position [346, 0]
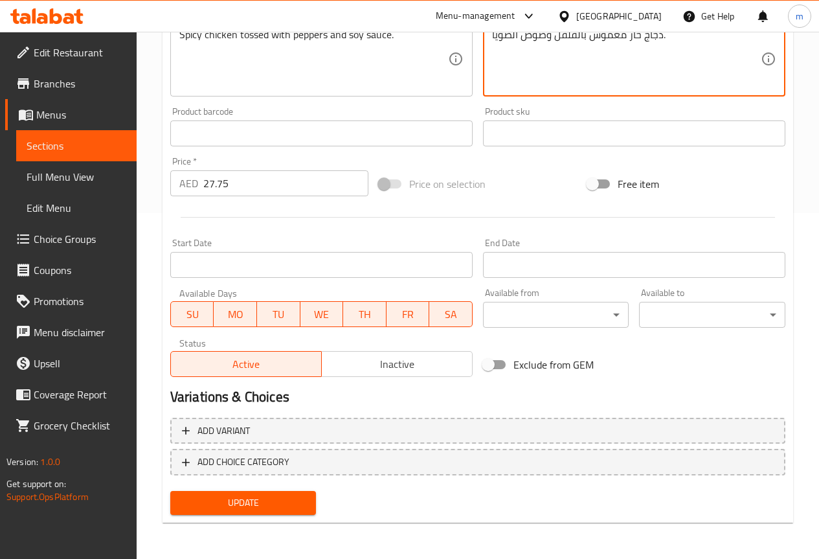
type textarea "دجاج حار مغموس بالفلفل وصوص الصويا."
click at [258, 493] on button "Update" at bounding box center [243, 503] width 146 height 24
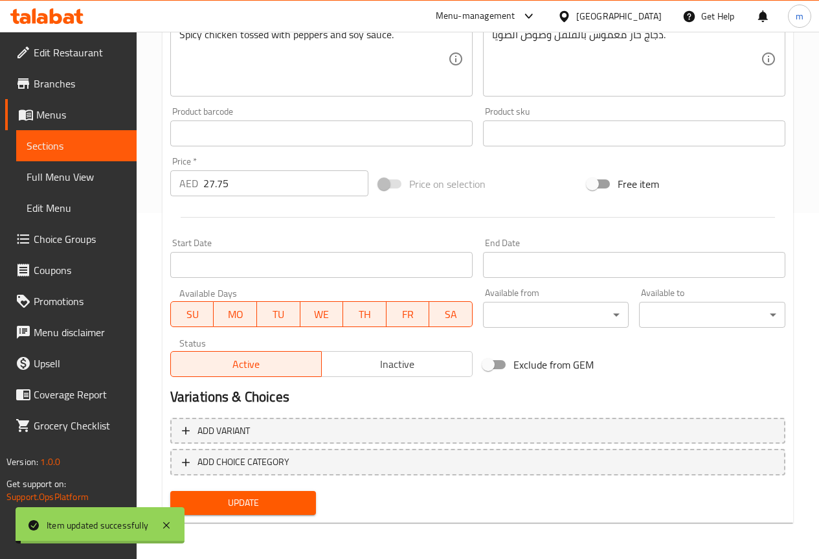
click at [89, 176] on span "Full Menu View" at bounding box center [77, 177] width 100 height 16
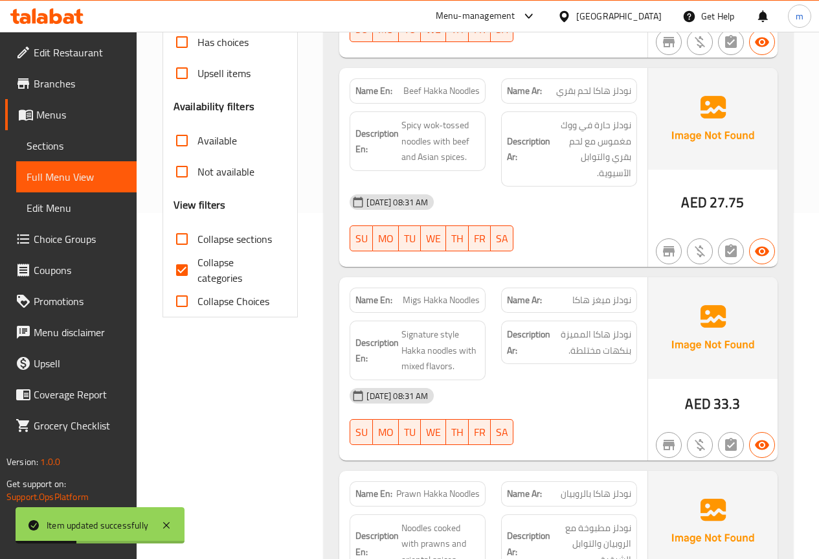
scroll to position [411, 0]
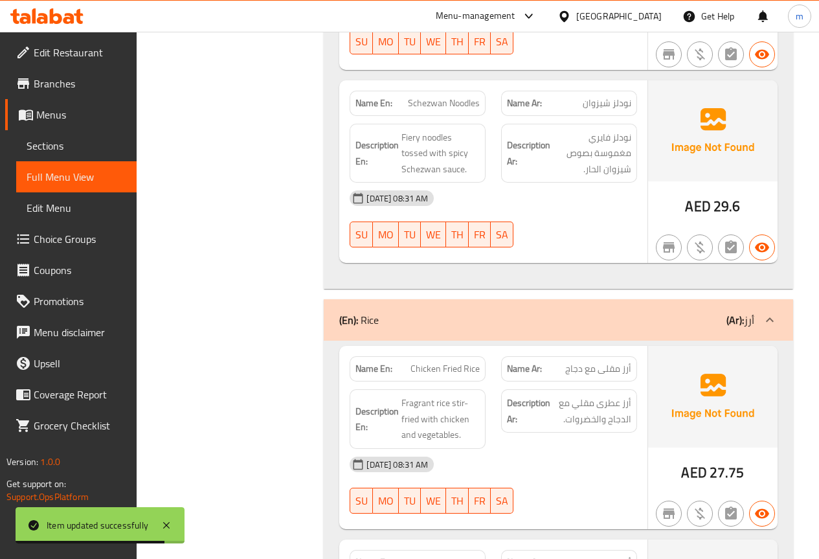
drag, startPoint x: 225, startPoint y: 302, endPoint x: 240, endPoint y: 326, distance: 28.6
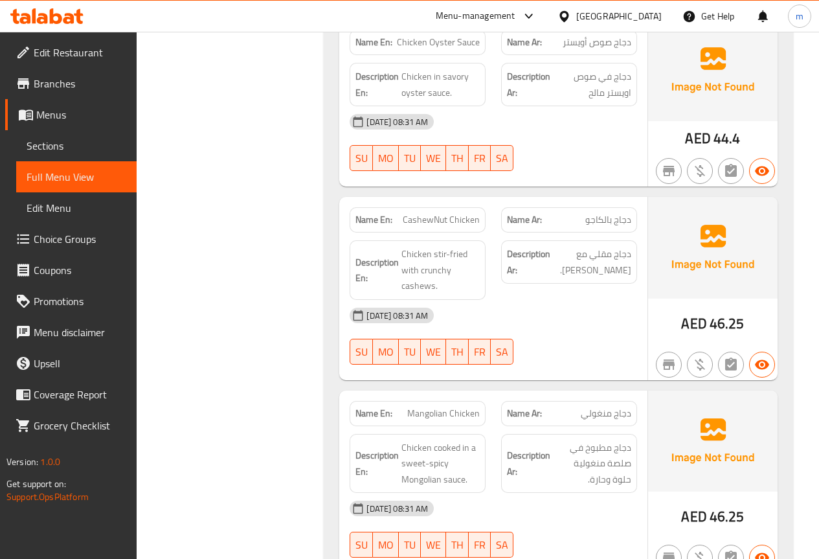
scroll to position [4553, 0]
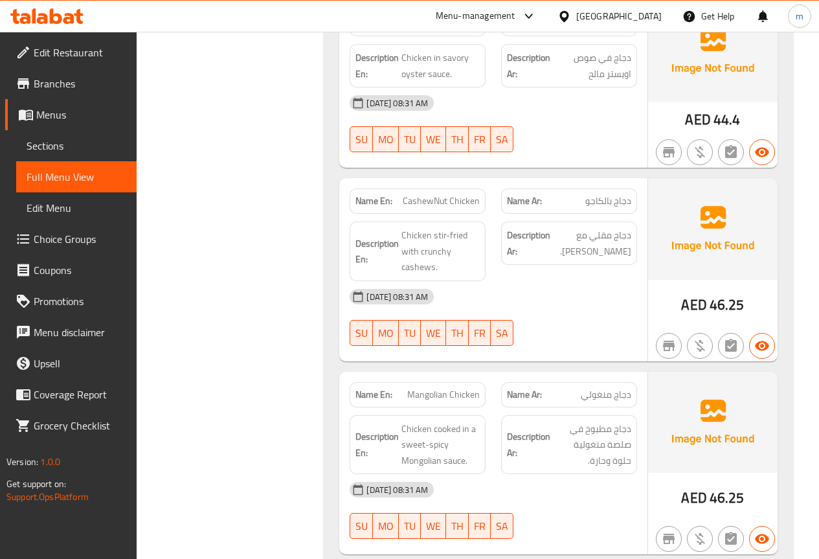
click at [77, 140] on span "Sections" at bounding box center [77, 146] width 100 height 16
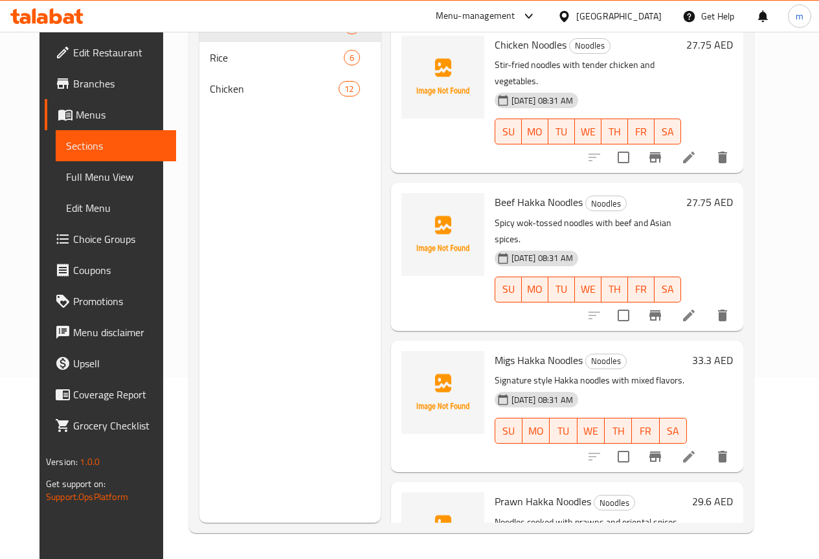
scroll to position [181, 0]
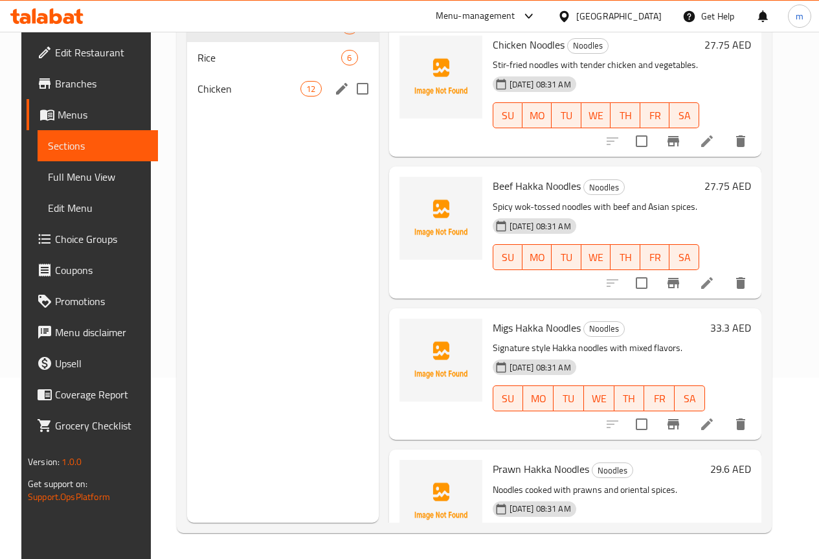
click at [246, 99] on div "Chicken 12" at bounding box center [283, 88] width 192 height 31
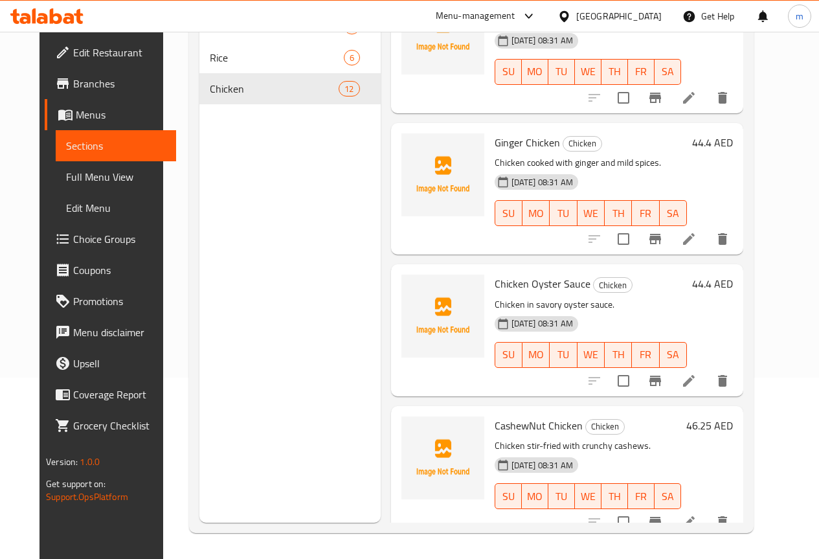
scroll to position [1191, 0]
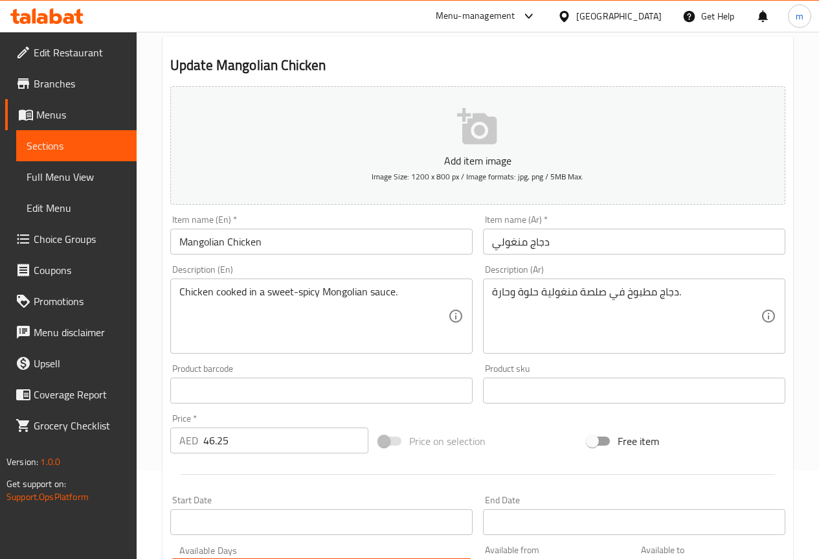
scroll to position [87, 0]
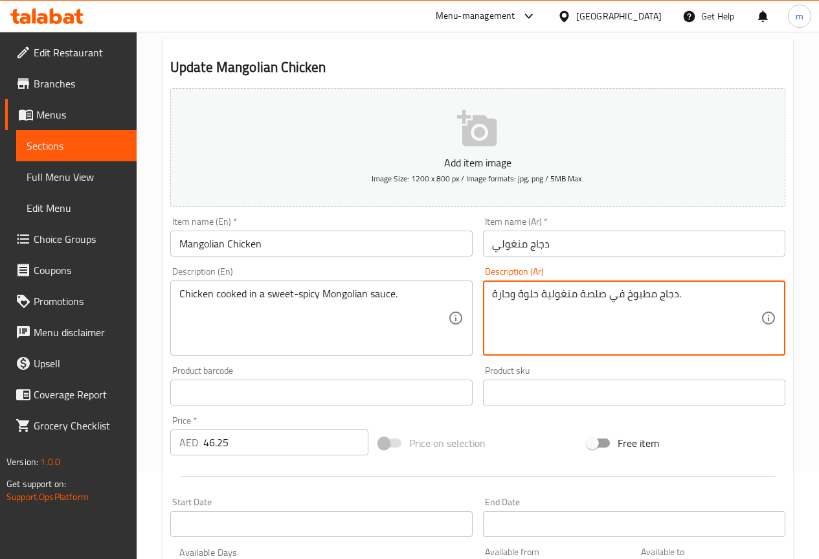
drag, startPoint x: 578, startPoint y: 293, endPoint x: 597, endPoint y: 297, distance: 19.1
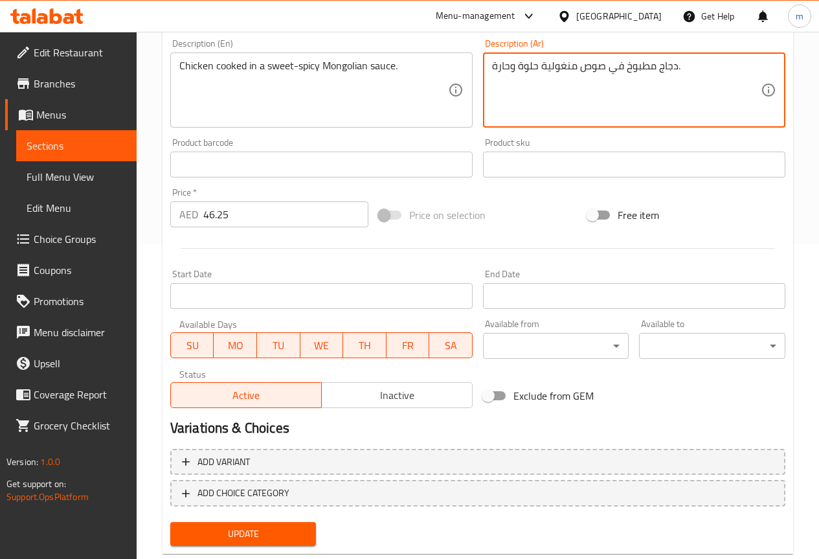
scroll to position [346, 0]
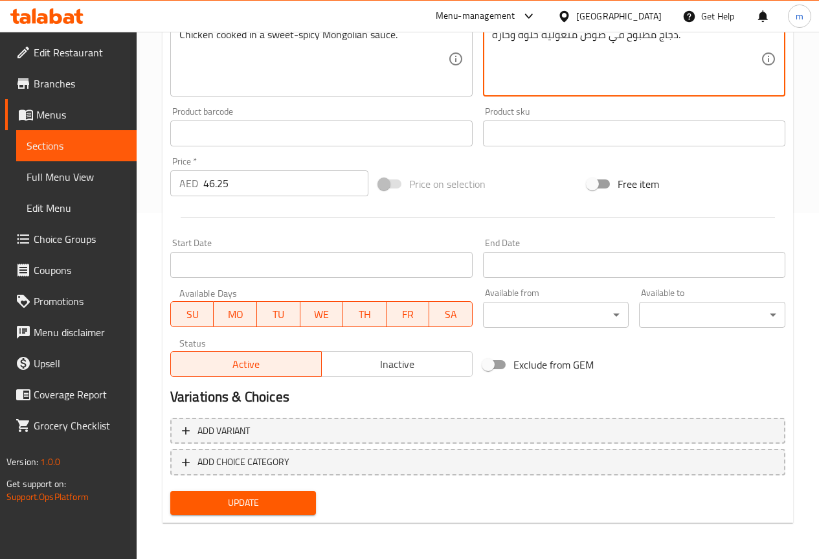
type textarea "دجاج مطبوخ في صوص منغولية حلوة وحارة."
click at [268, 506] on span "Update" at bounding box center [244, 503] width 126 height 16
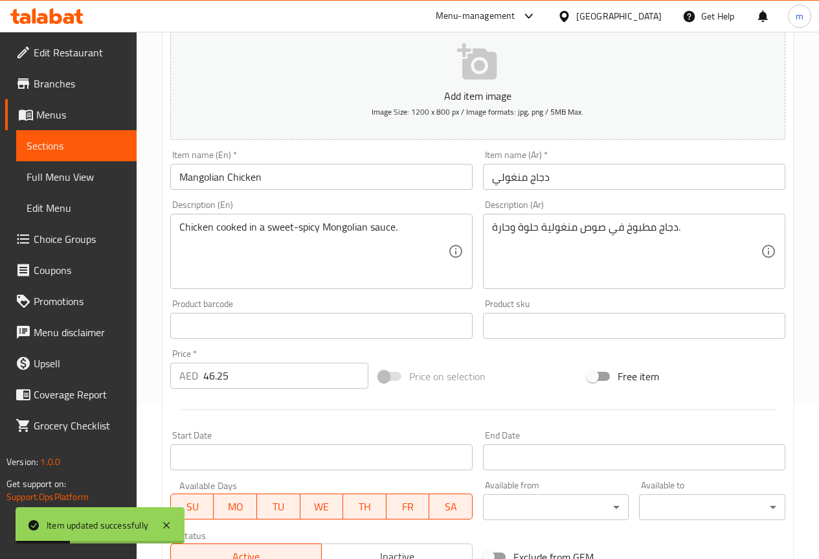
scroll to position [0, 0]
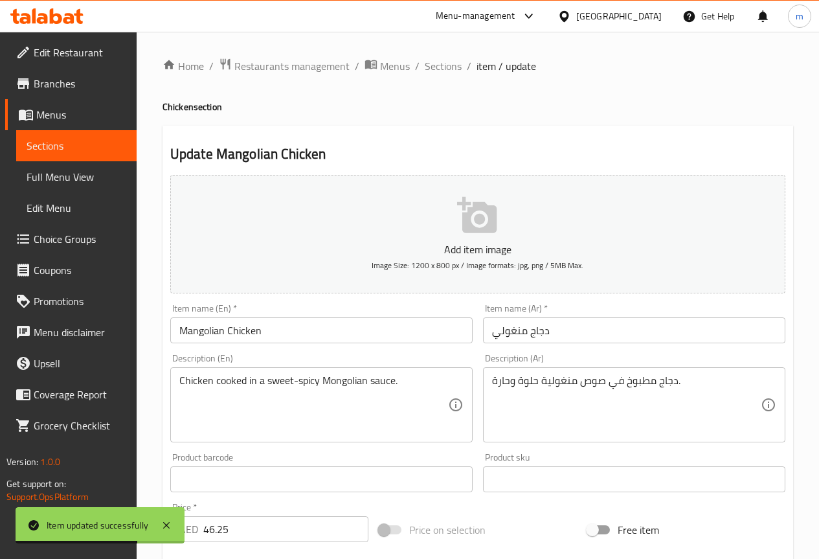
click at [81, 185] on span "Full Menu View" at bounding box center [77, 177] width 100 height 16
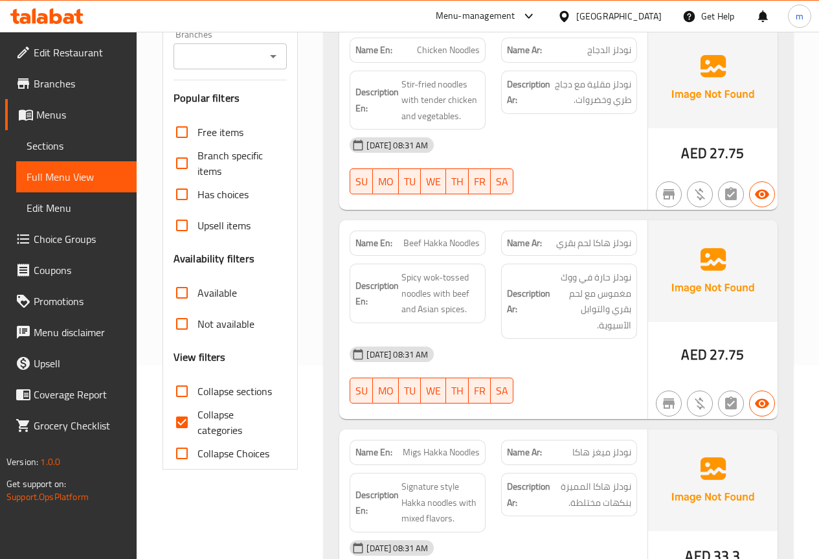
scroll to position [194, 0]
click at [189, 411] on input "Collapse categories" at bounding box center [181, 421] width 31 height 31
checkbox input "false"
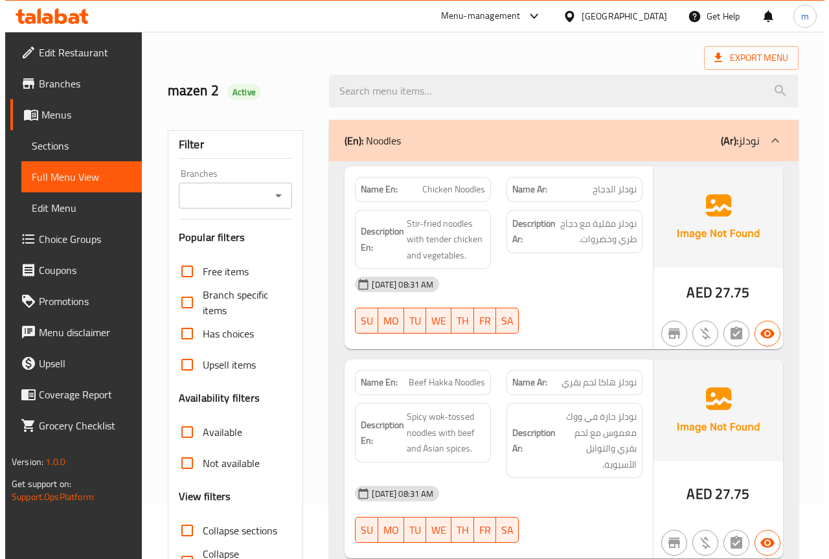
scroll to position [0, 0]
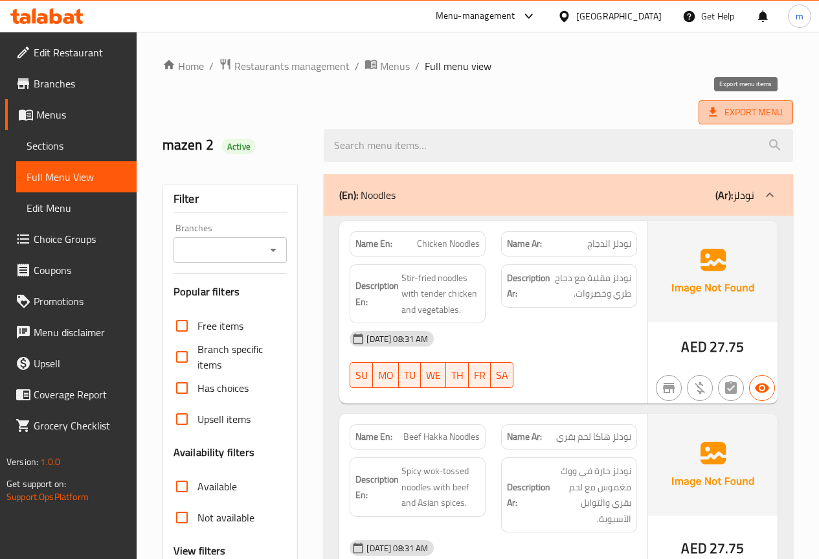
click at [753, 117] on span "Export Menu" at bounding box center [746, 112] width 74 height 16
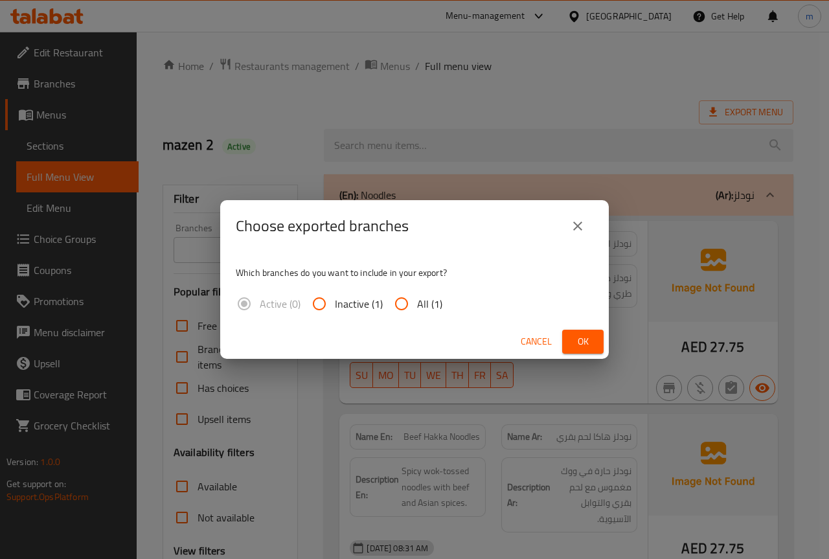
click at [407, 303] on input "All (1)" at bounding box center [401, 303] width 31 height 31
radio input "true"
click at [597, 334] on button "Ok" at bounding box center [582, 342] width 41 height 24
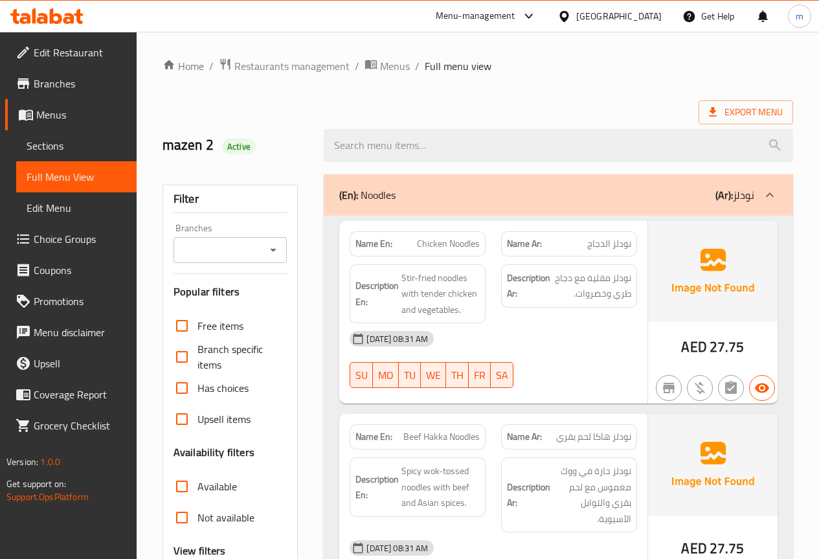
click at [498, 103] on div "Export Menu" at bounding box center [478, 112] width 631 height 24
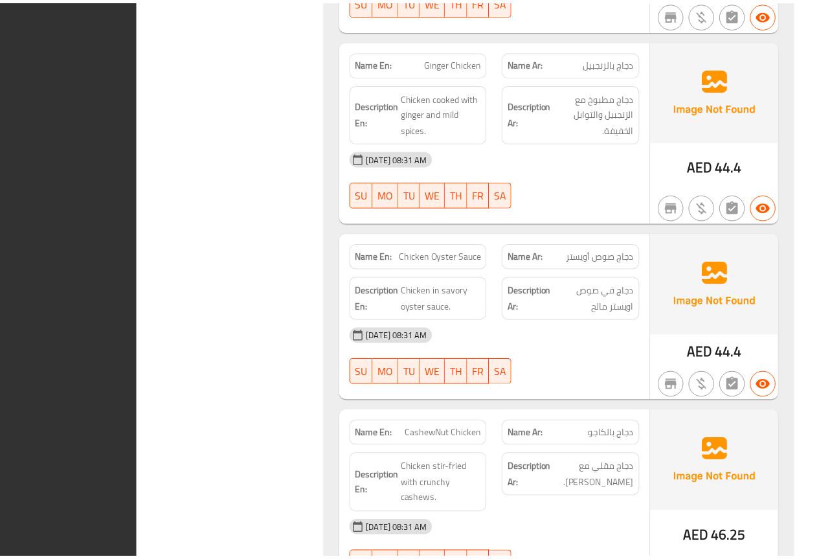
scroll to position [4505, 0]
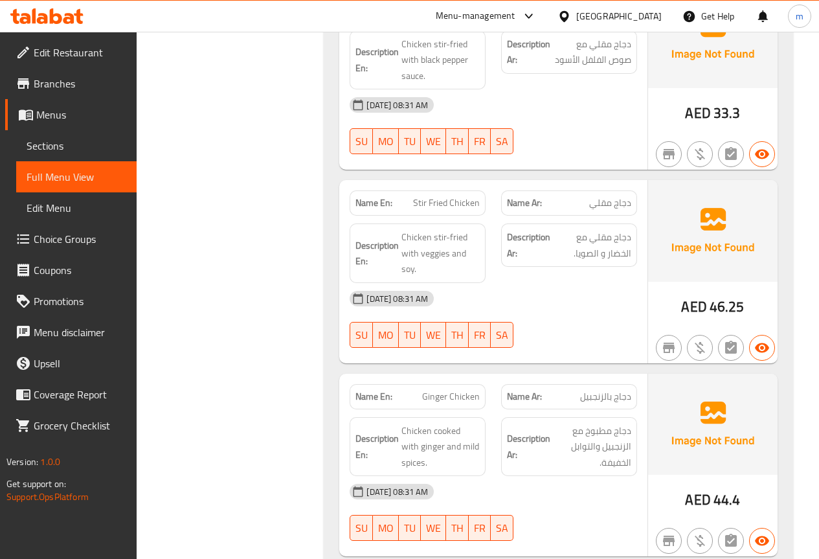
drag, startPoint x: 216, startPoint y: 141, endPoint x: 213, endPoint y: 129, distance: 12.6
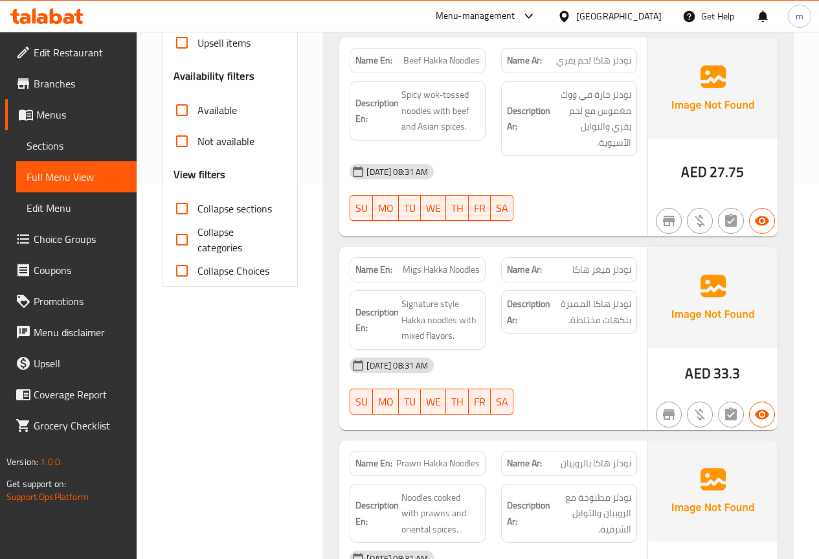
scroll to position [0, 0]
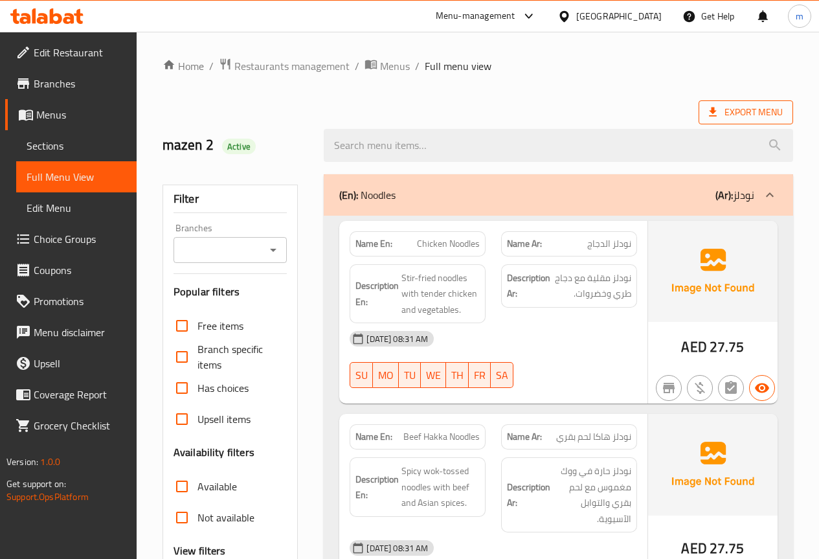
click at [750, 108] on span "Export Menu" at bounding box center [746, 112] width 74 height 16
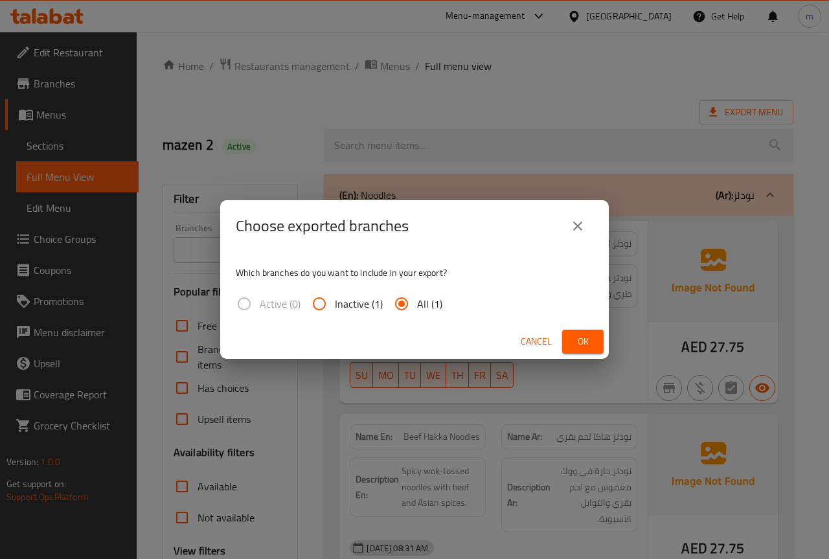
click at [567, 341] on button "Ok" at bounding box center [582, 342] width 41 height 24
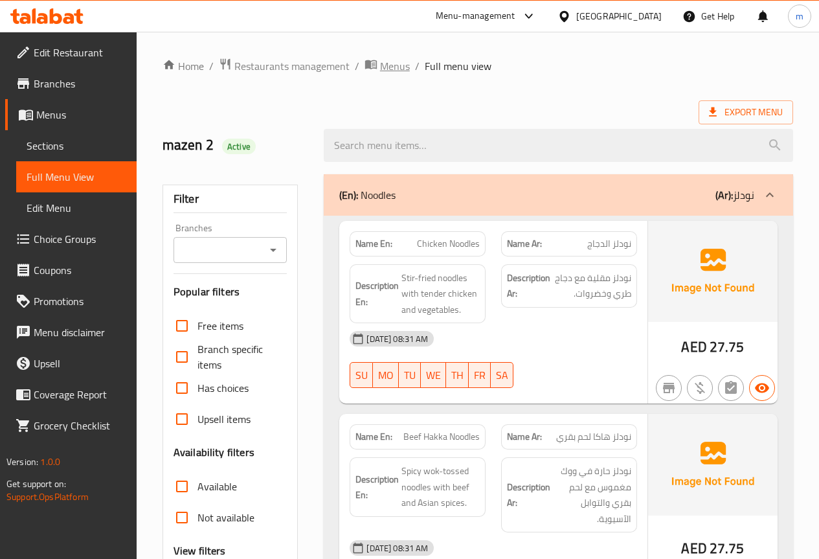
click at [386, 71] on span "Menus" at bounding box center [395, 66] width 30 height 16
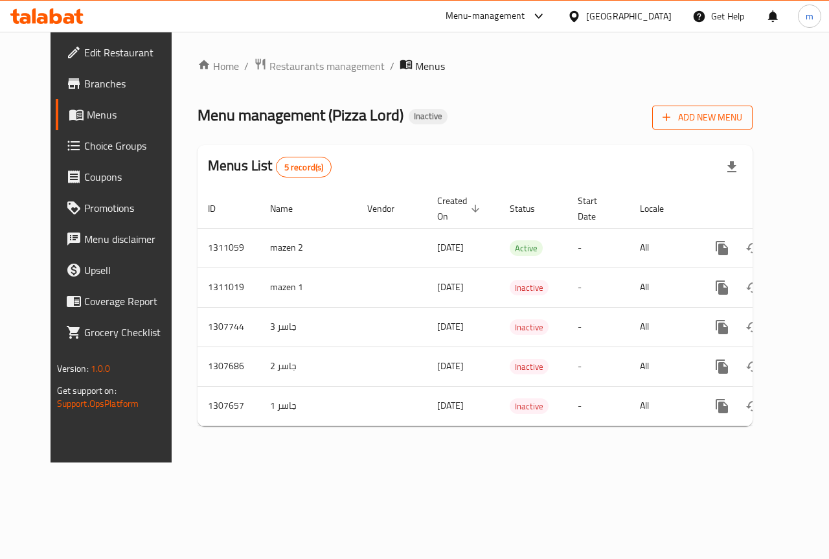
click at [742, 121] on span "Add New Menu" at bounding box center [703, 117] width 80 height 16
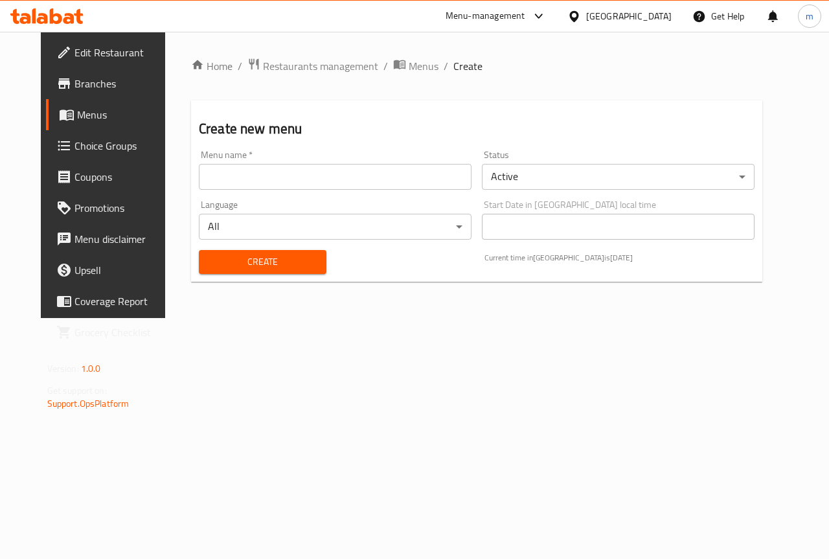
click at [437, 172] on input "text" at bounding box center [335, 177] width 273 height 26
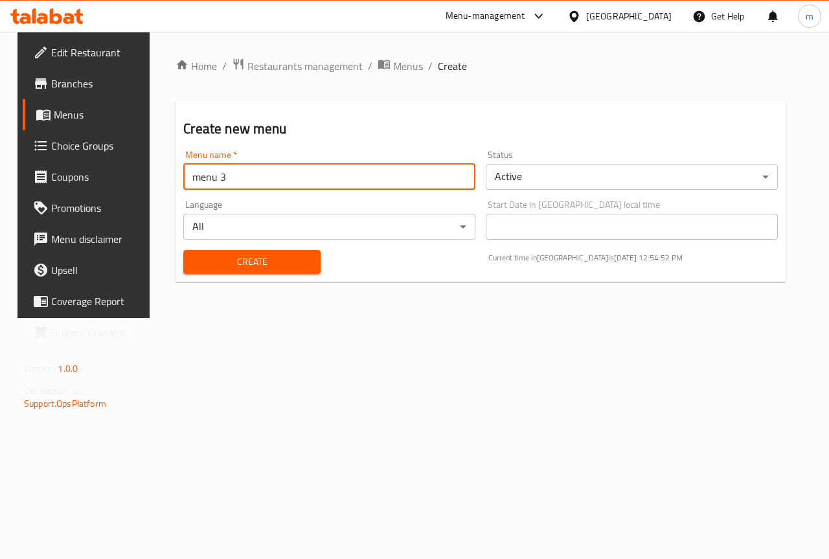
type input "menu 3"
click at [183, 250] on button "Create" at bounding box center [251, 262] width 137 height 24
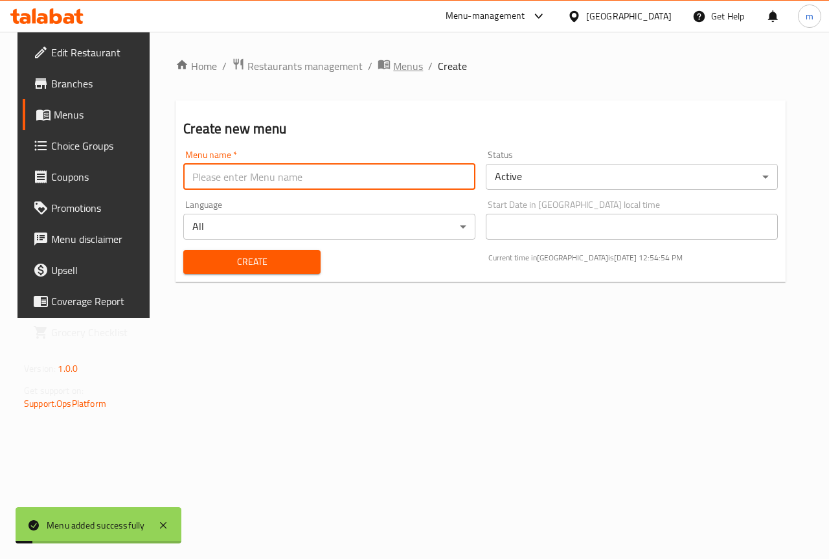
click at [378, 60] on icon "breadcrumb" at bounding box center [384, 64] width 13 height 13
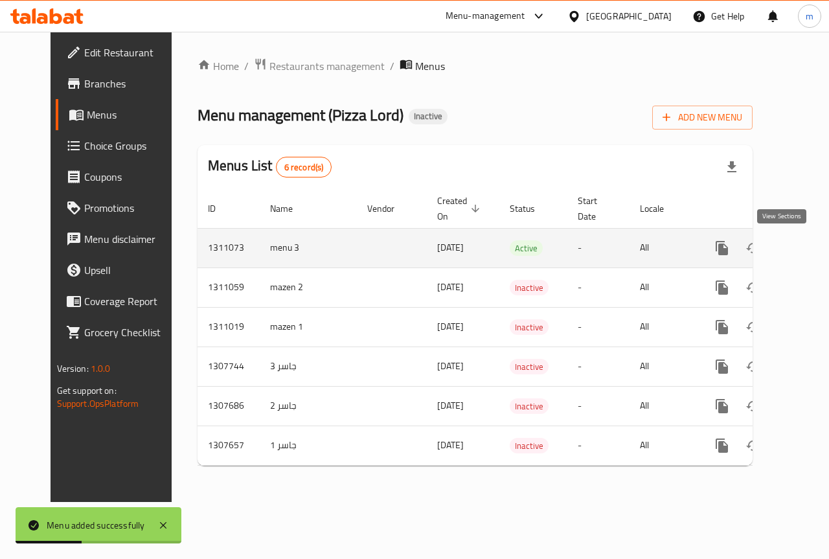
click at [808, 247] on icon "enhanced table" at bounding box center [816, 248] width 16 height 16
